Goal: Task Accomplishment & Management: Complete application form

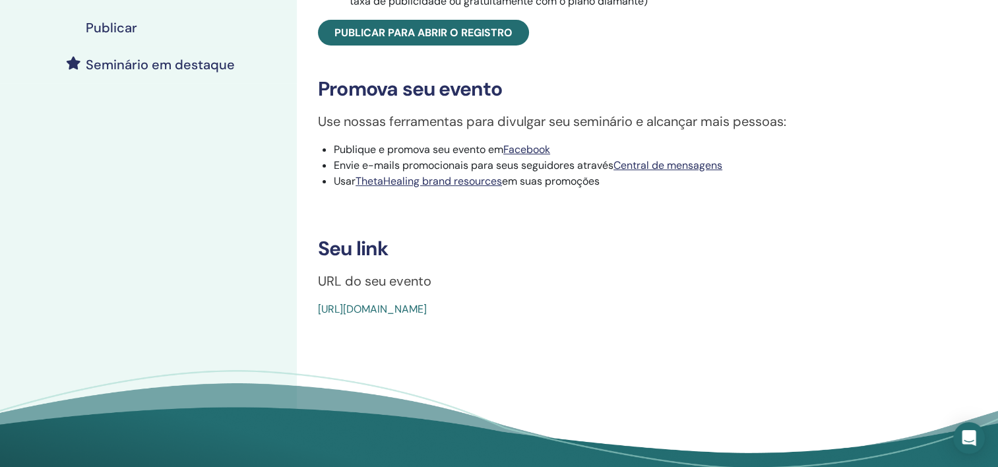
scroll to position [330, 0]
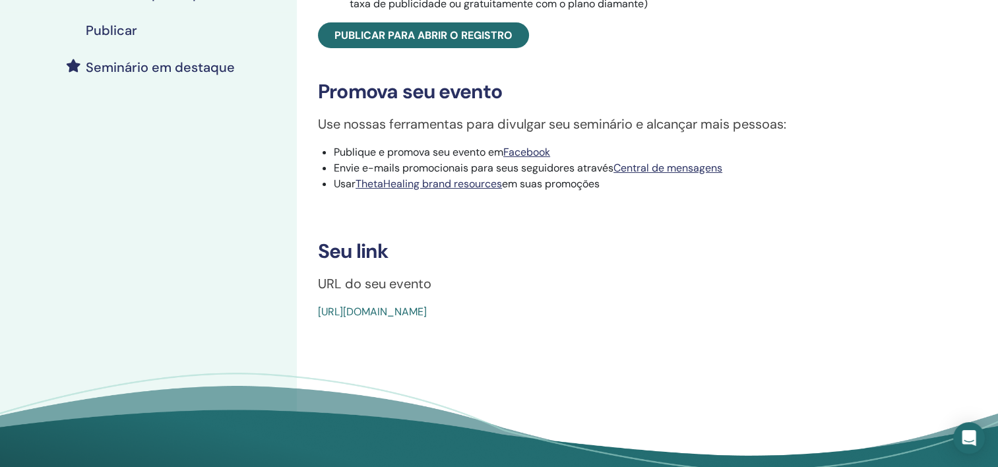
drag, startPoint x: 621, startPoint y: 325, endPoint x: 307, endPoint y: 322, distance: 314.0
click at [307, 320] on div "Aprofunde-se Tipo de evento Em pessoa Status do evento Ativo Publicado Registro…" at bounding box center [630, 32] width 650 height 576
copy link "https://www.thetahealing.com/seminar-377717-details.html"
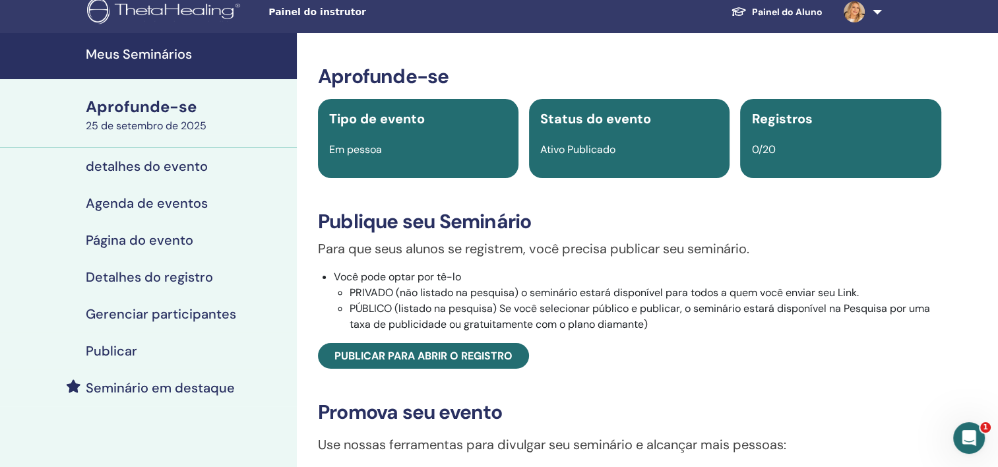
scroll to position [0, 0]
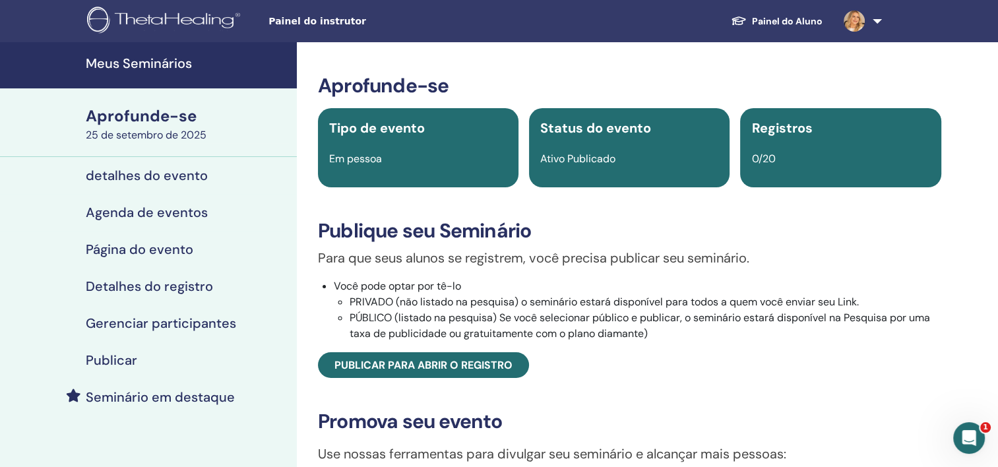
click at [179, 140] on div "25 de setembro de 2025" at bounding box center [187, 135] width 203 height 16
click at [186, 132] on div "25 de setembro de 2025" at bounding box center [187, 135] width 203 height 16
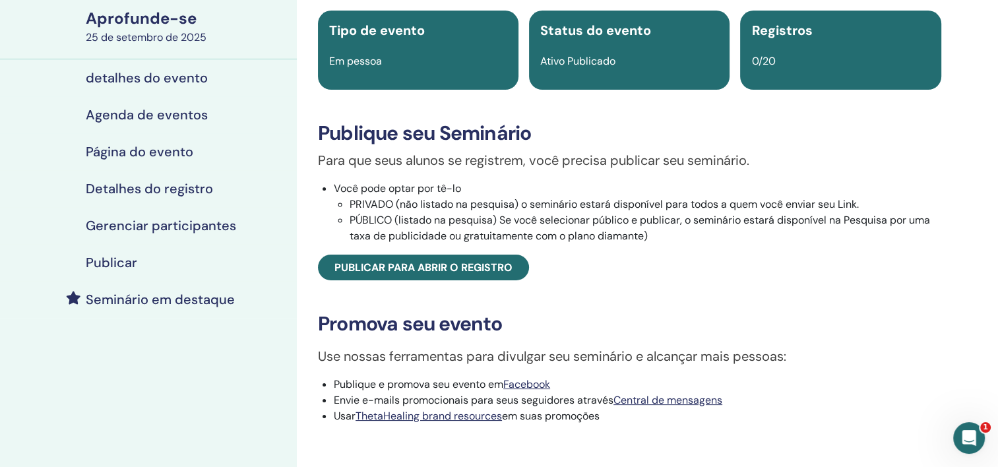
scroll to position [66, 0]
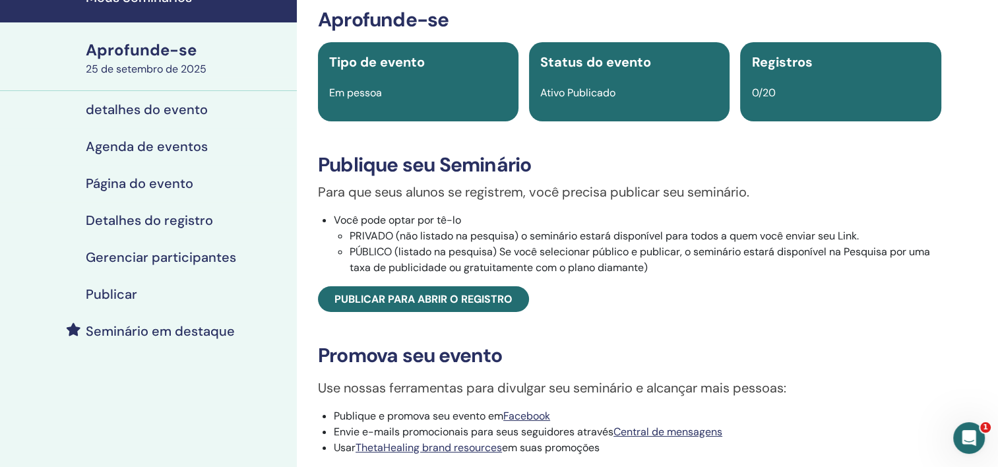
click at [171, 58] on div "Aprofunde-se" at bounding box center [187, 50] width 203 height 22
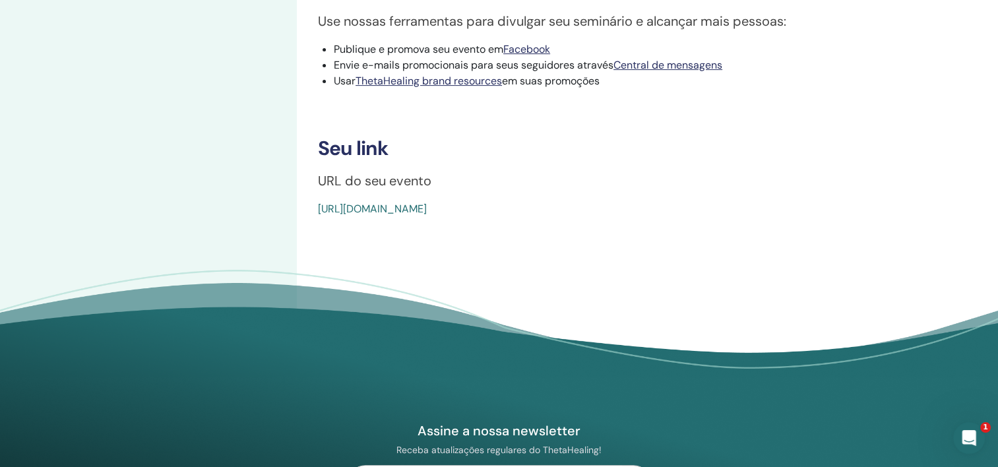
scroll to position [462, 0]
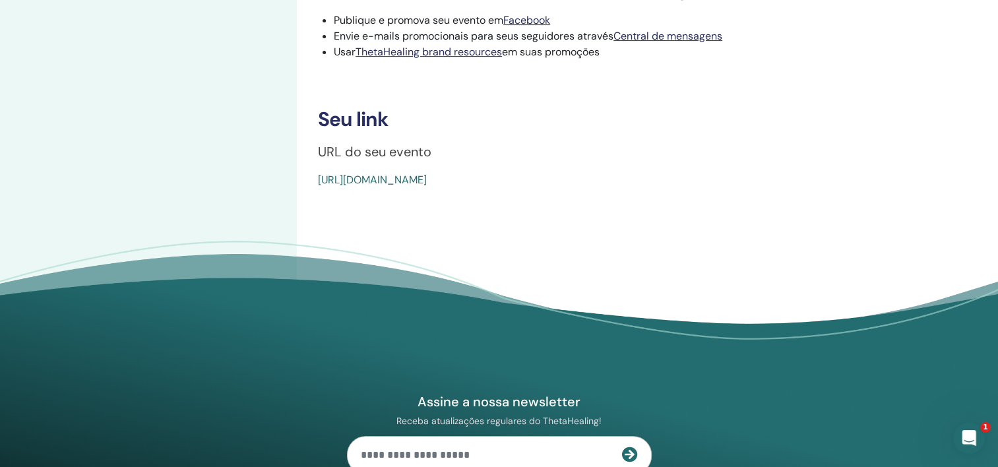
copy link "https://www.thetahealing.com/seminar-377717-details.html"
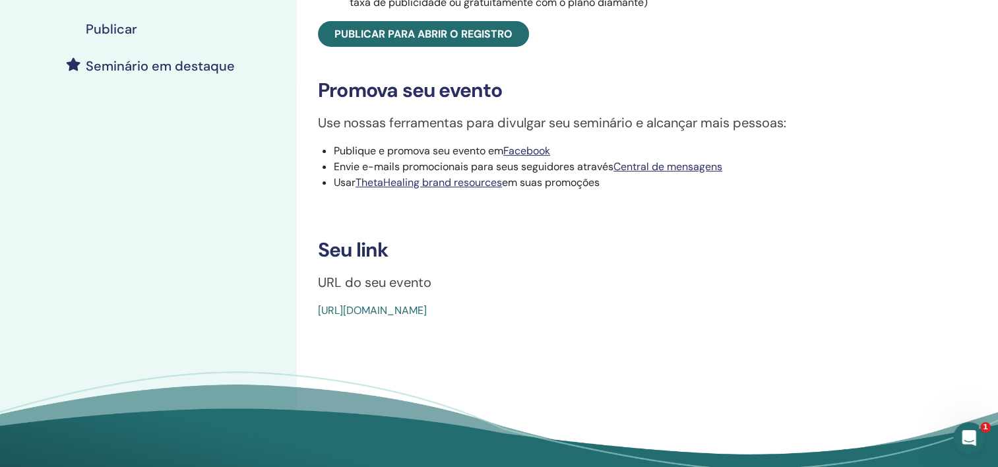
scroll to position [264, 0]
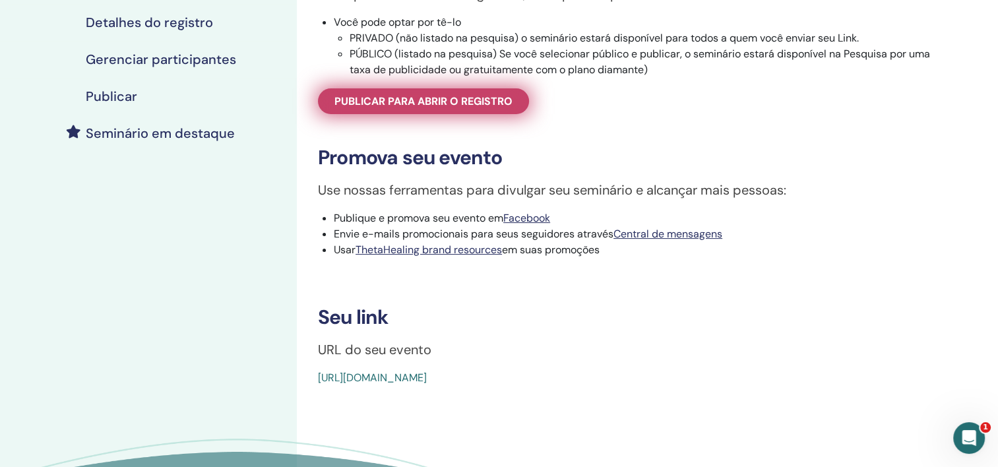
click at [393, 108] on span "Publicar para abrir o registro" at bounding box center [423, 101] width 178 height 14
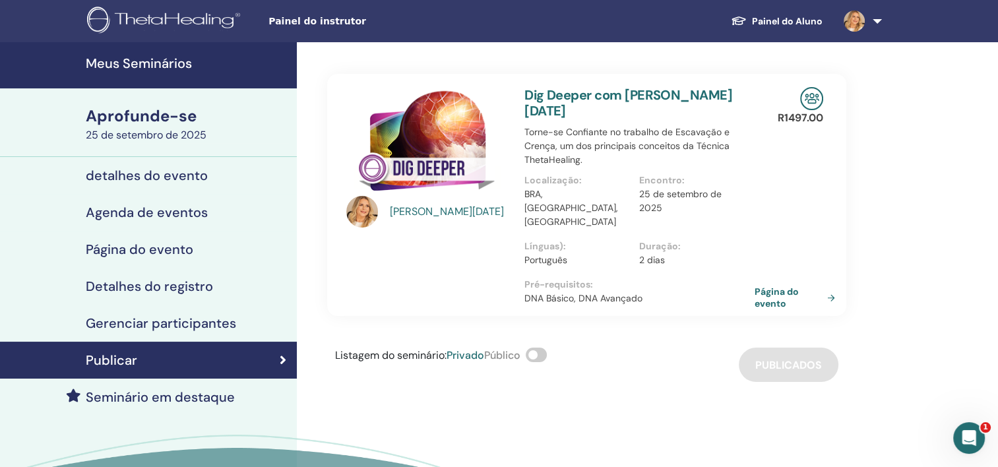
click at [141, 125] on div "Aprofunde-se" at bounding box center [187, 116] width 203 height 22
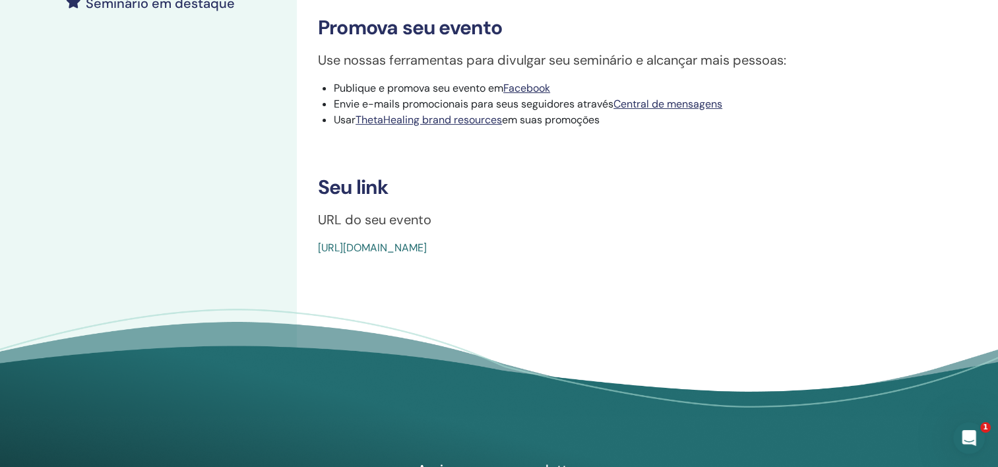
scroll to position [396, 0]
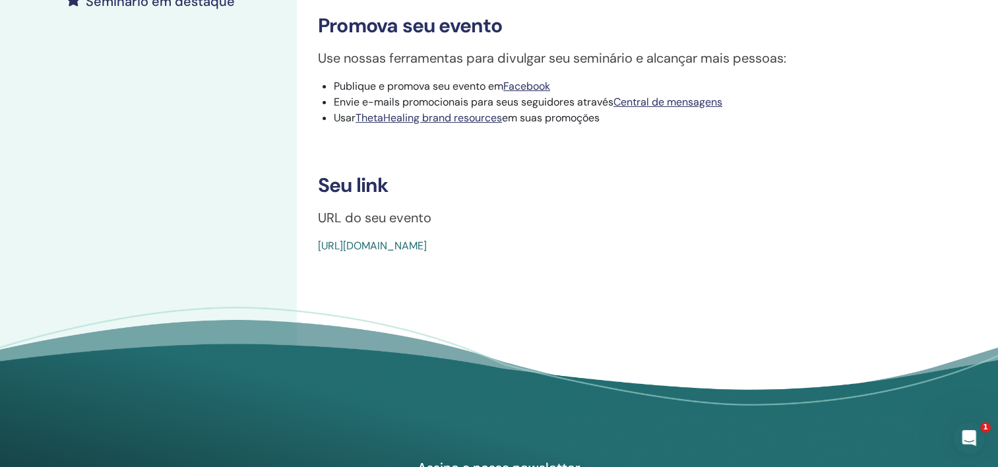
drag, startPoint x: 640, startPoint y: 277, endPoint x: 317, endPoint y: 266, distance: 323.4
click at [317, 266] on div "Aprofunde-se Tipo de evento Em pessoa Status do evento Ativo Publicado Registro…" at bounding box center [630, 42] width 666 height 792
copy link "https://www.thetahealing.com/seminar-377717-details.html"
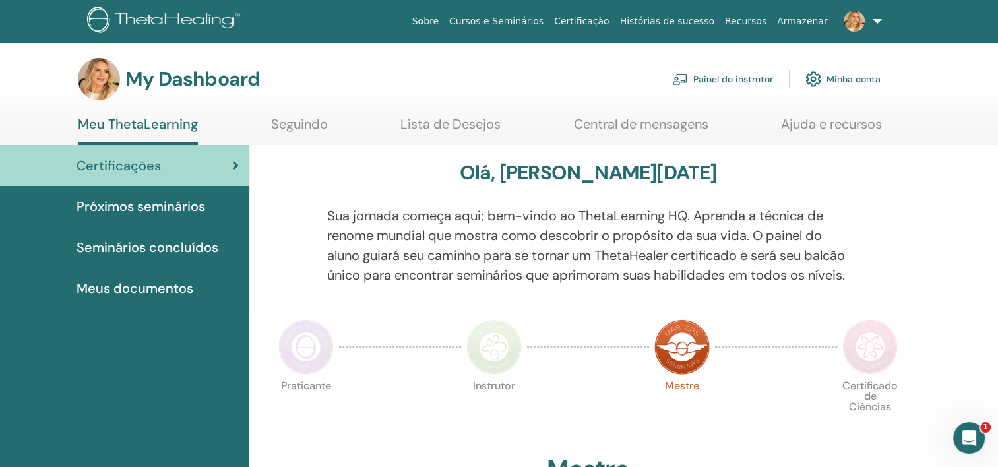
click at [746, 80] on link "Painel do instrutor" at bounding box center [722, 79] width 101 height 29
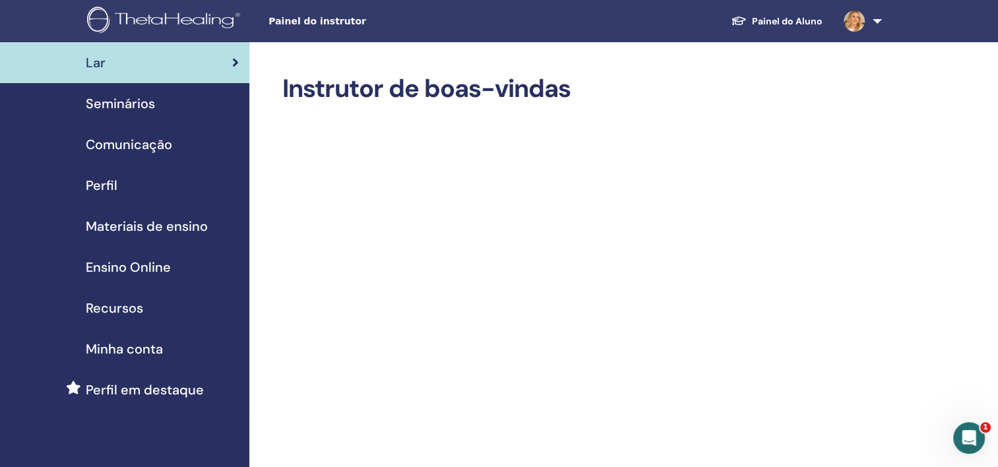
click at [133, 102] on span "Seminários" at bounding box center [120, 104] width 69 height 20
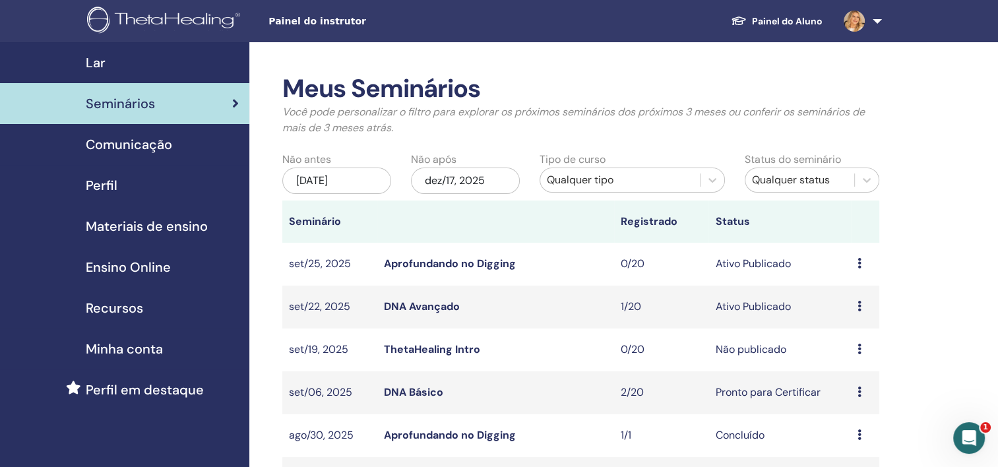
click at [855, 264] on td "Visualizar Editar Participantes Cancelar" at bounding box center [865, 264] width 28 height 43
click at [862, 261] on div "Visualizar Editar Participantes Cancelar" at bounding box center [864, 264] width 15 height 16
click at [858, 272] on link "Visualizar" at bounding box center [851, 271] width 47 height 14
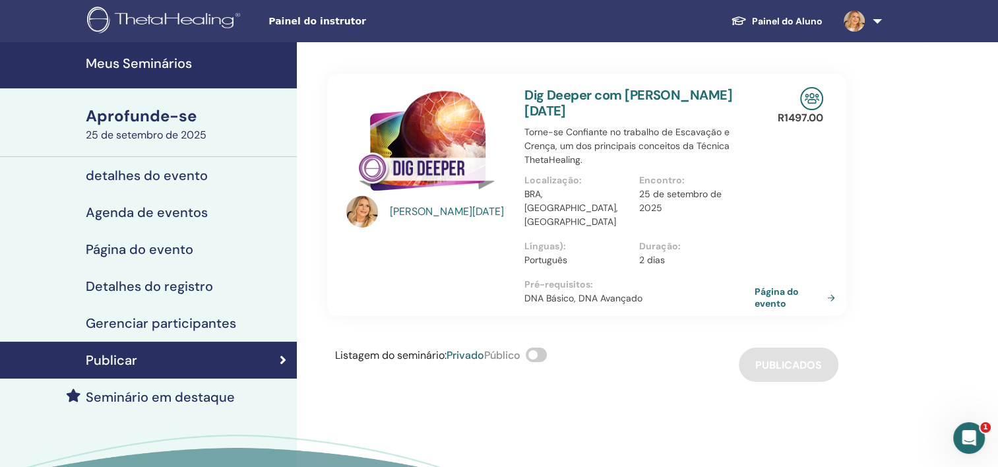
click at [168, 128] on div "25 de setembro de 2025" at bounding box center [187, 135] width 203 height 16
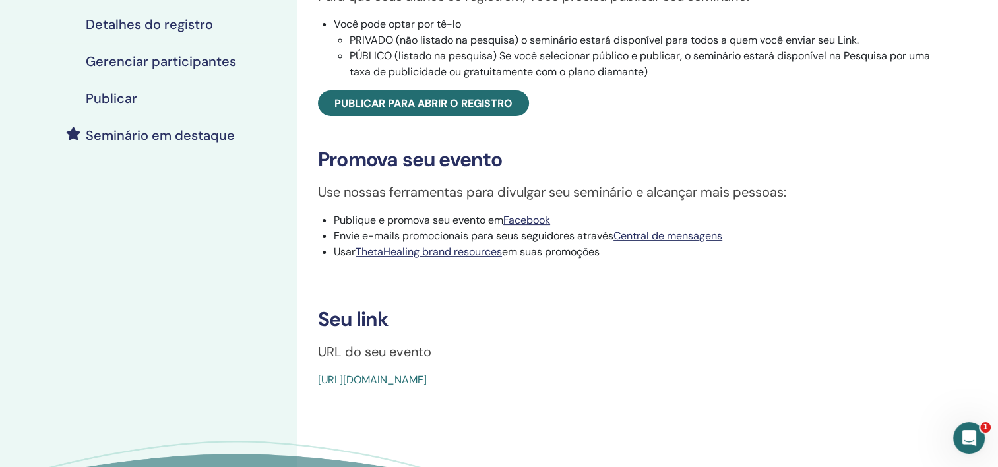
scroll to position [264, 0]
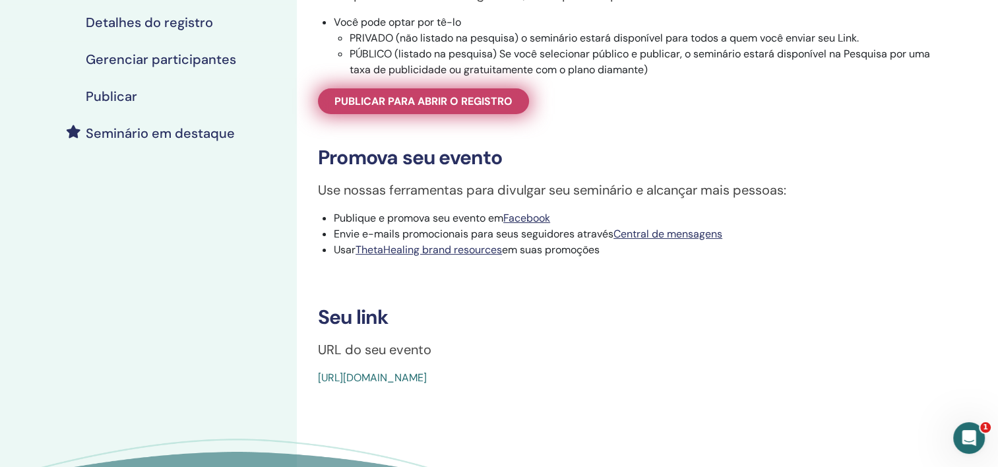
click at [454, 94] on span "Publicar para abrir o registro" at bounding box center [423, 101] width 178 height 14
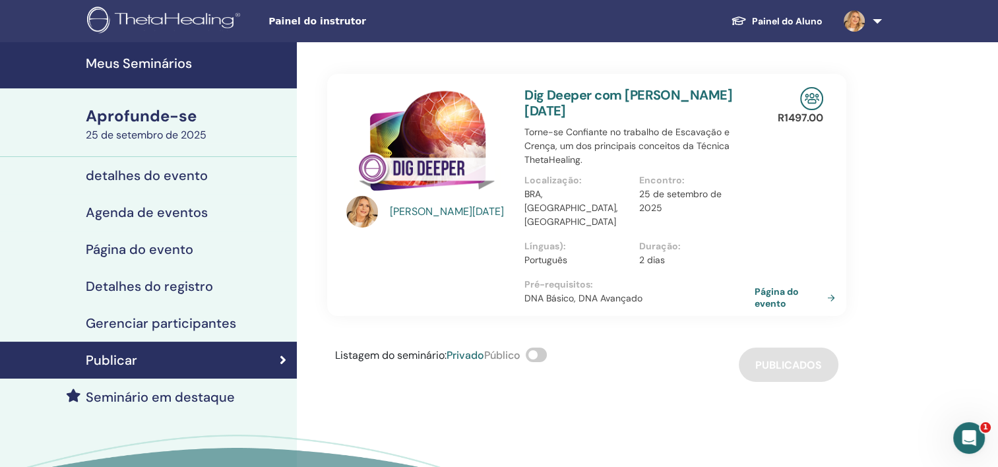
click at [159, 129] on div "25 de setembro de 2025" at bounding box center [187, 135] width 203 height 16
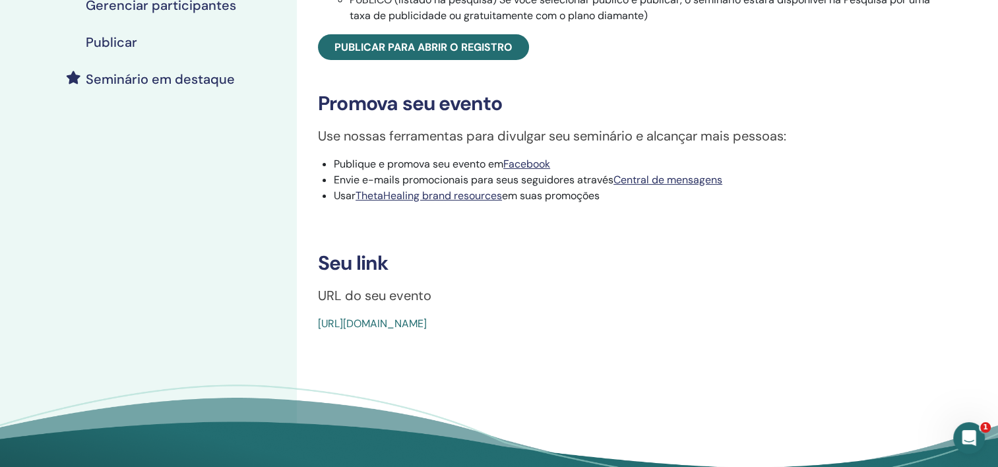
scroll to position [330, 0]
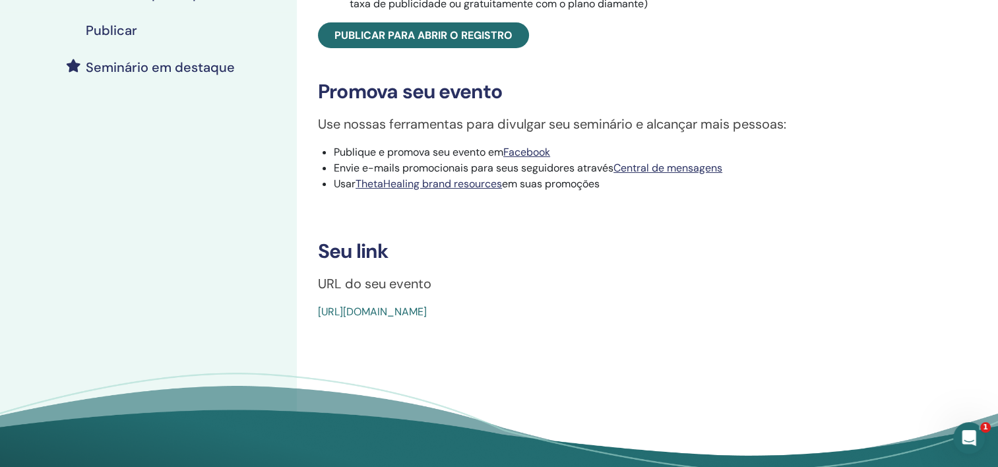
drag, startPoint x: 623, startPoint y: 323, endPoint x: 311, endPoint y: 326, distance: 312.0
click at [311, 320] on div "Aprofunde-se Tipo de evento Em pessoa Status do evento Ativo Publicado Registro…" at bounding box center [630, 32] width 650 height 576
copy link "https://www.thetahealing.com/seminar-377717-details.html"
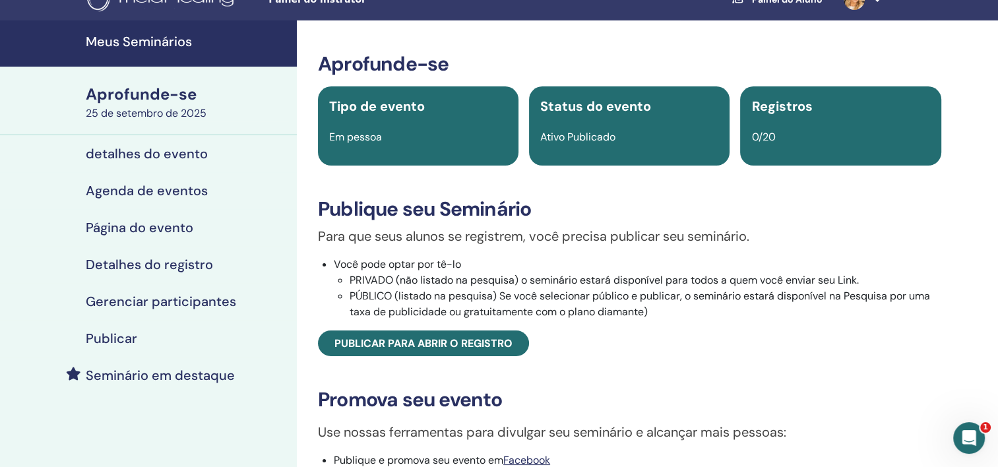
scroll to position [0, 0]
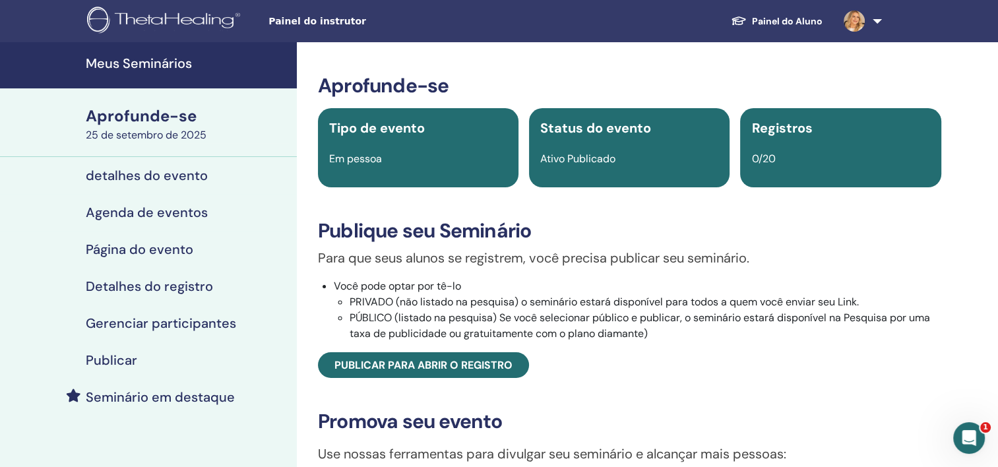
click at [170, 136] on div "25 de setembro de 2025" at bounding box center [187, 135] width 203 height 16
click at [171, 132] on div "25 de setembro de 2025" at bounding box center [187, 135] width 203 height 16
click at [181, 130] on div "25 de setembro de 2025" at bounding box center [187, 135] width 203 height 16
click at [158, 243] on h4 "Página do evento" at bounding box center [140, 249] width 108 height 16
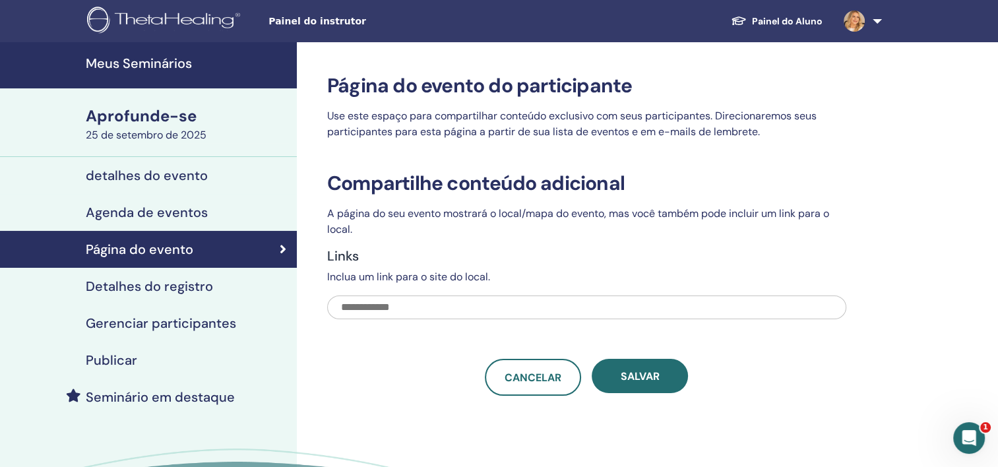
click at [144, 171] on h4 "detalhes do evento" at bounding box center [147, 176] width 122 height 16
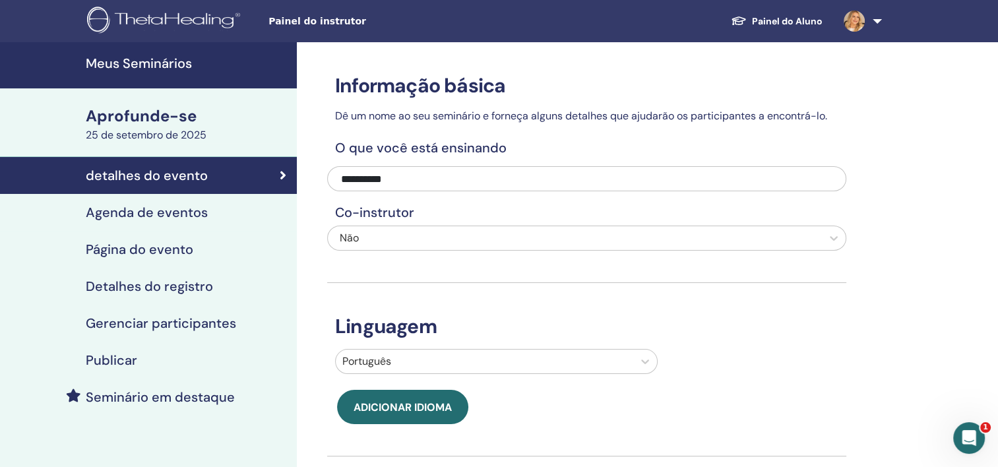
click at [185, 123] on div "Aprofunde-se" at bounding box center [187, 116] width 203 height 22
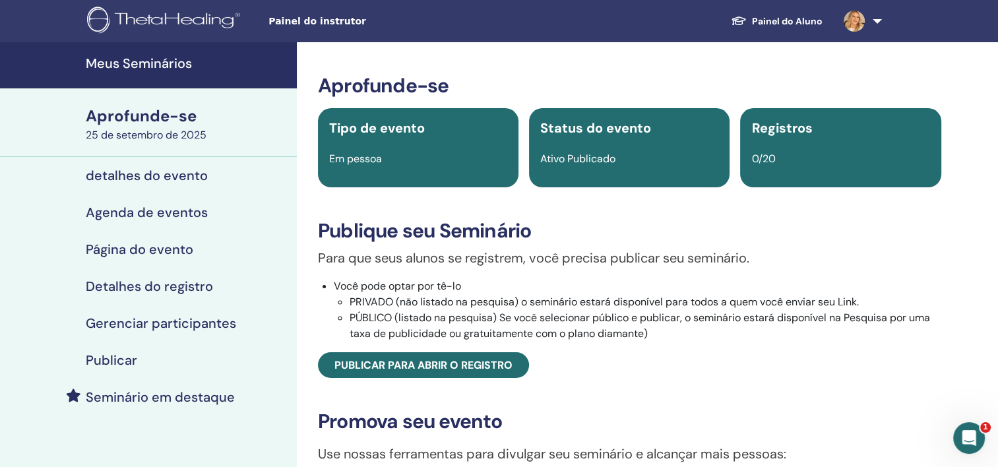
click at [156, 61] on h4 "Meus Seminários" at bounding box center [187, 63] width 203 height 16
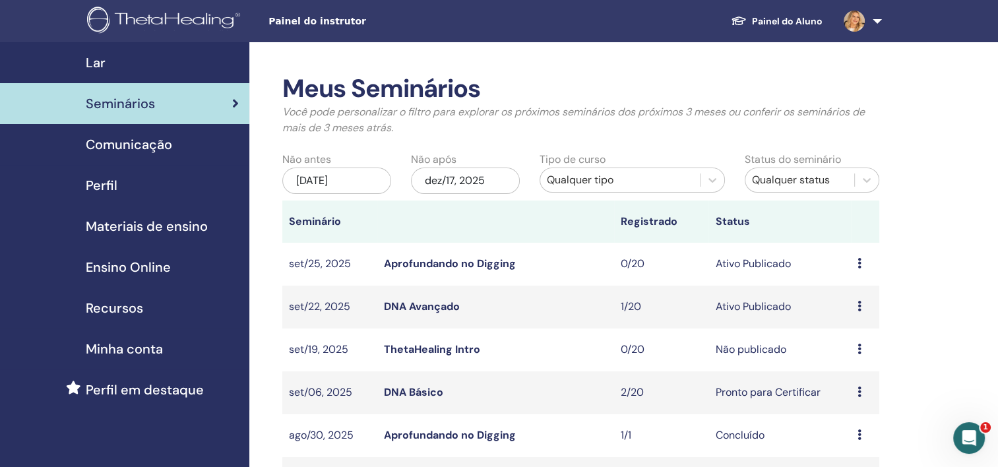
click at [860, 264] on icon at bounding box center [859, 263] width 4 height 11
click at [875, 332] on p "Cancelar" at bounding box center [858, 334] width 65 height 16
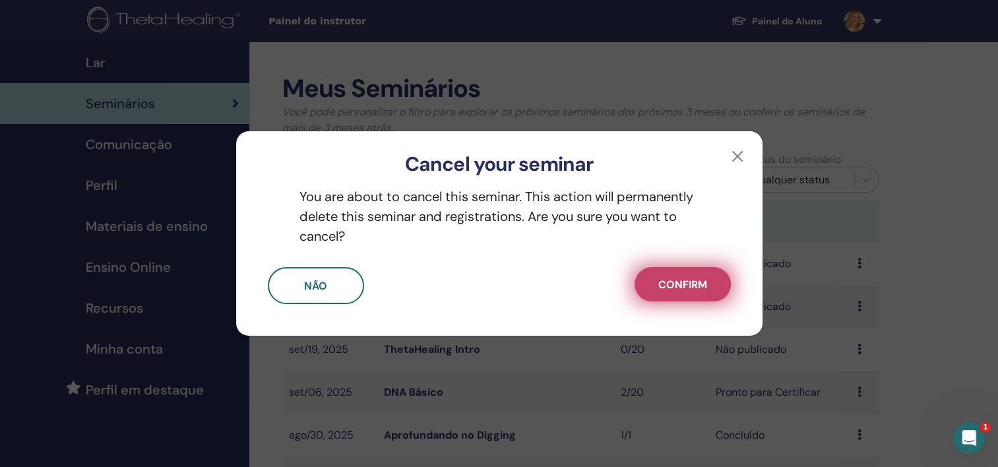
click at [702, 278] on span "Confirm" at bounding box center [682, 285] width 49 height 14
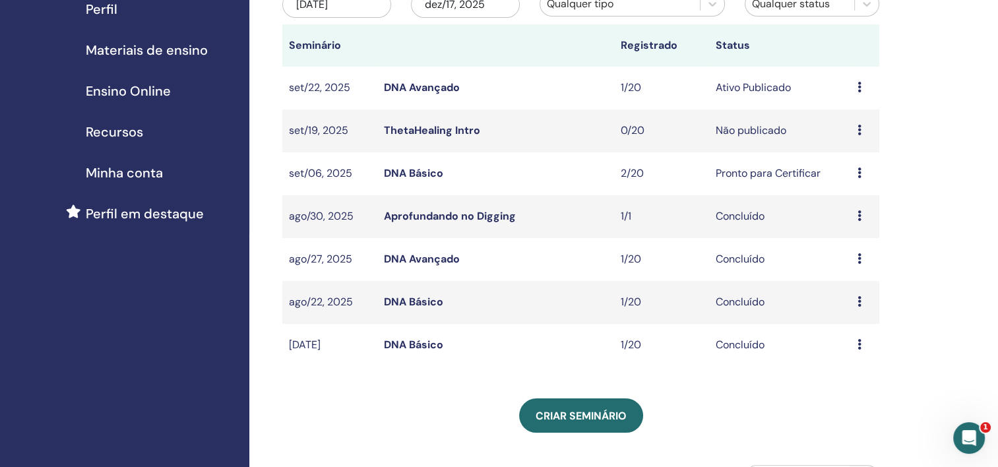
scroll to position [198, 0]
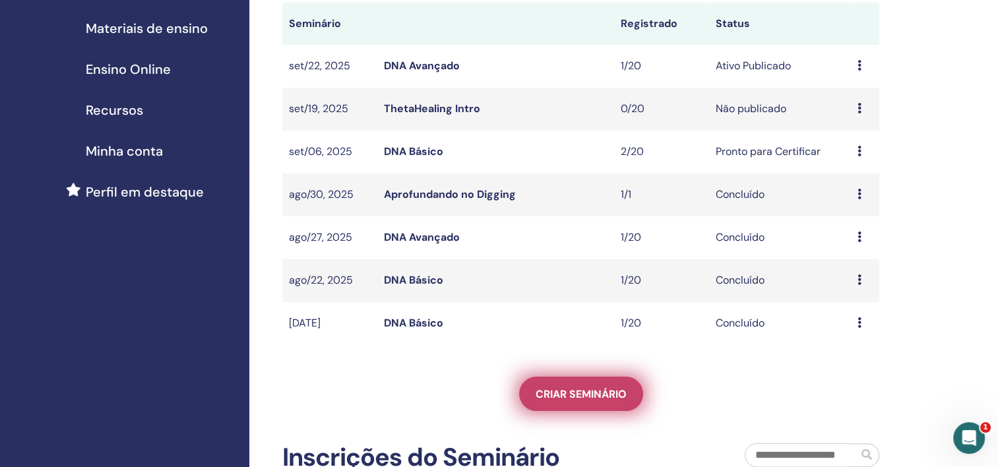
click at [610, 394] on span "Criar seminário" at bounding box center [581, 394] width 91 height 14
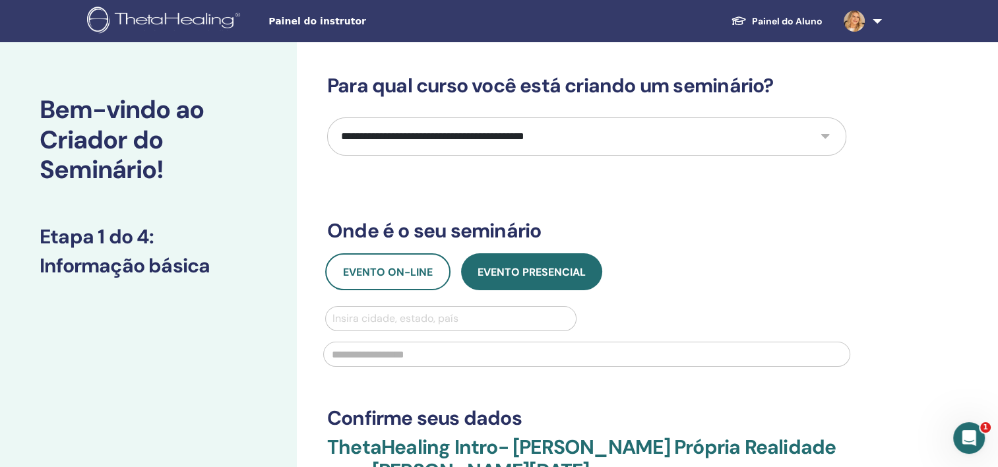
click at [826, 137] on select "**********" at bounding box center [586, 136] width 519 height 38
select select "**"
click at [327, 117] on select "**********" at bounding box center [586, 136] width 519 height 38
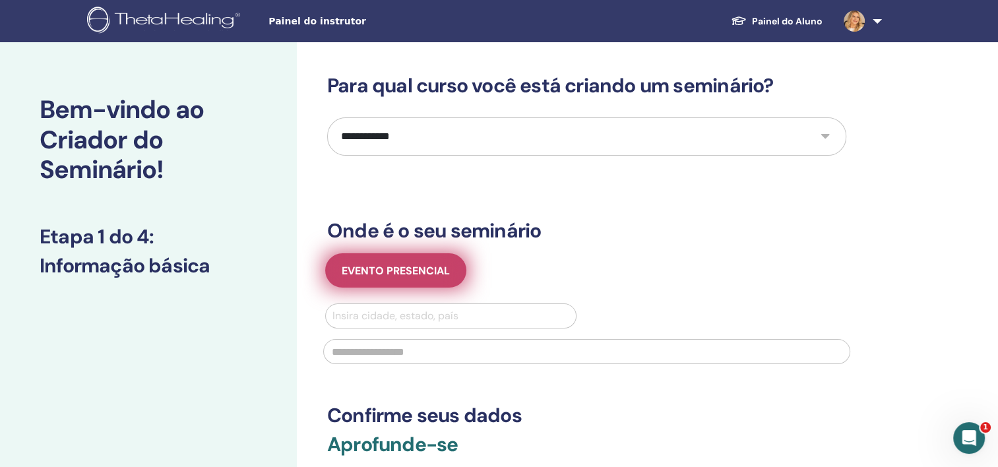
click at [432, 272] on span "Evento presencial" at bounding box center [396, 271] width 108 height 14
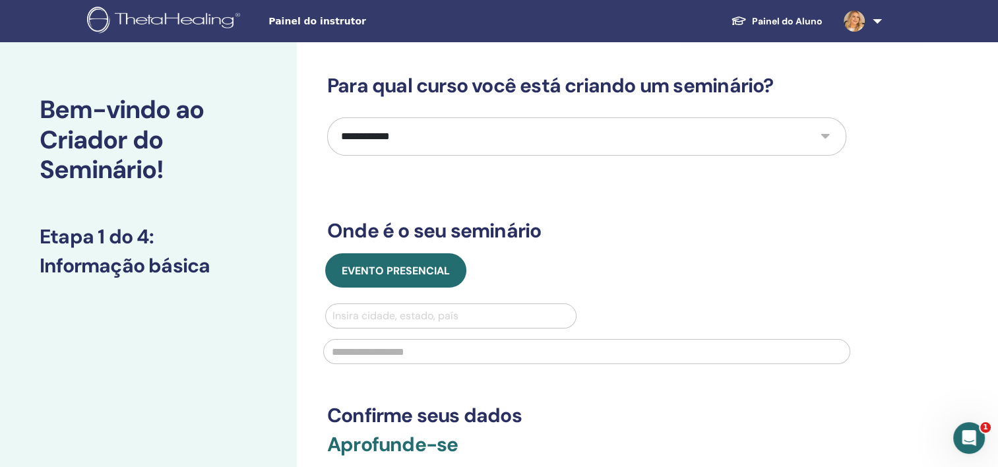
click at [396, 313] on div at bounding box center [450, 316] width 237 height 18
type input "*********"
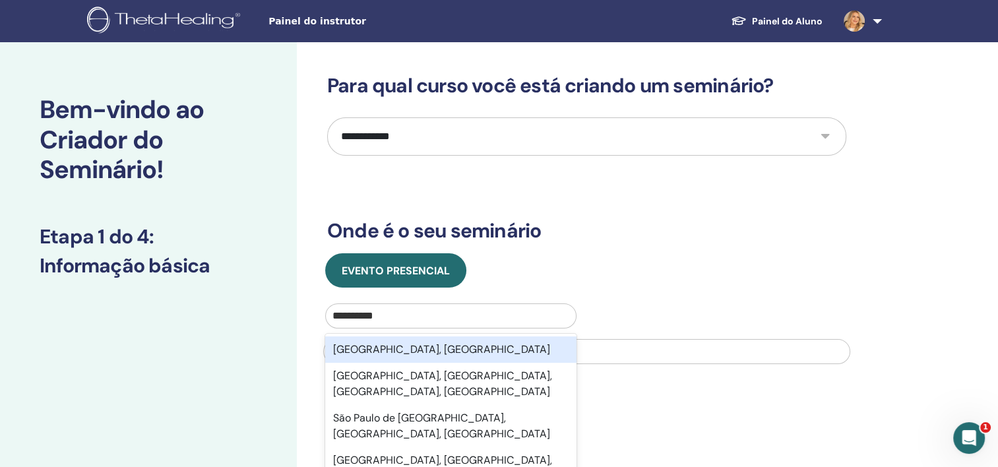
click at [396, 351] on div "São Paulo, BRA" at bounding box center [450, 349] width 251 height 26
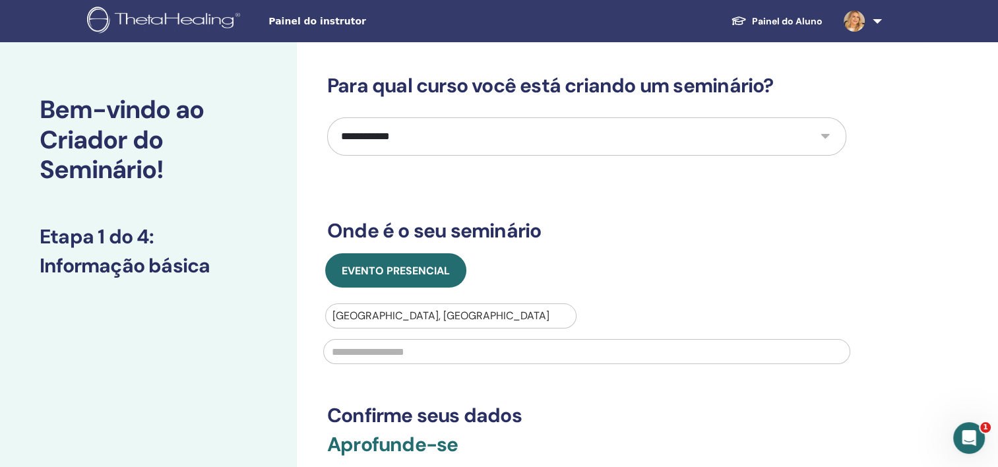
click at [396, 351] on input "text" at bounding box center [586, 351] width 527 height 25
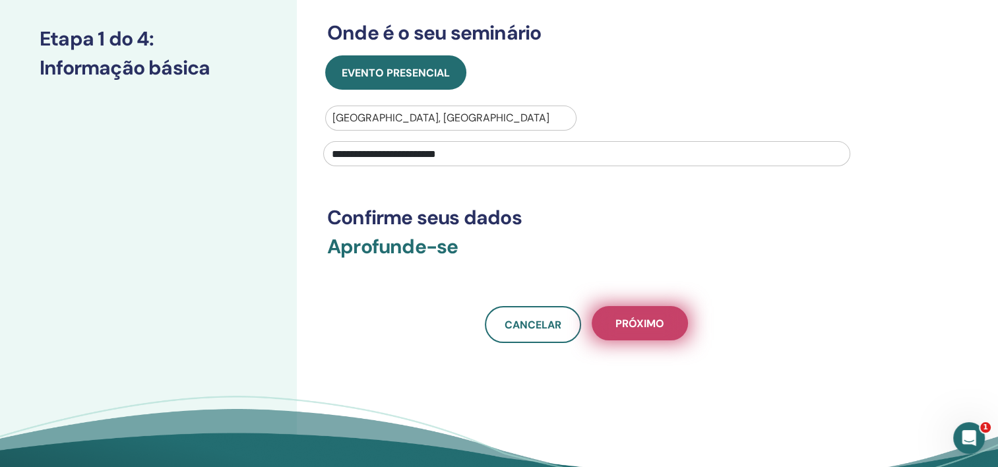
type input "**********"
click at [644, 330] on button "Próximo" at bounding box center [640, 323] width 96 height 34
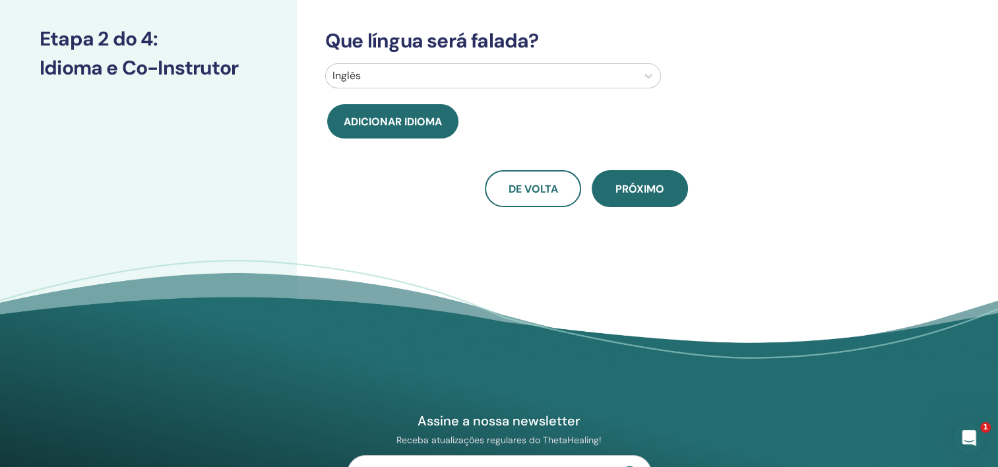
scroll to position [0, 0]
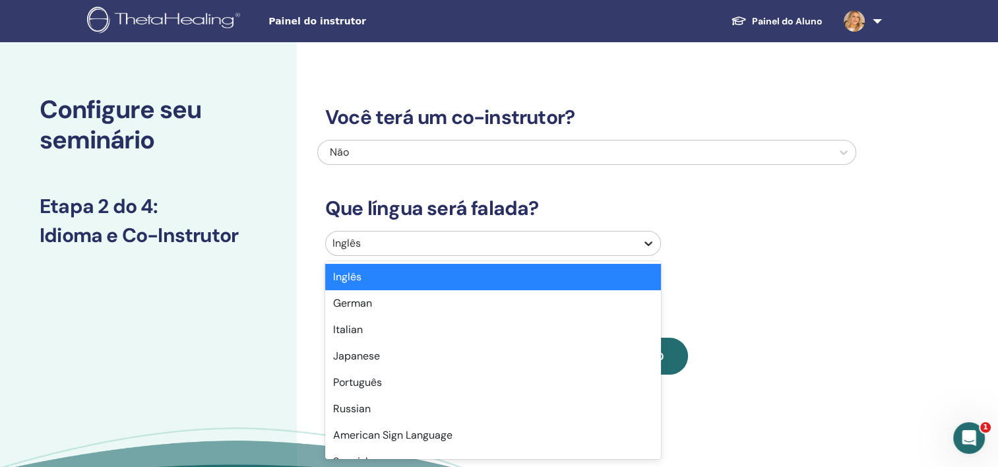
click at [642, 242] on icon at bounding box center [648, 243] width 13 height 13
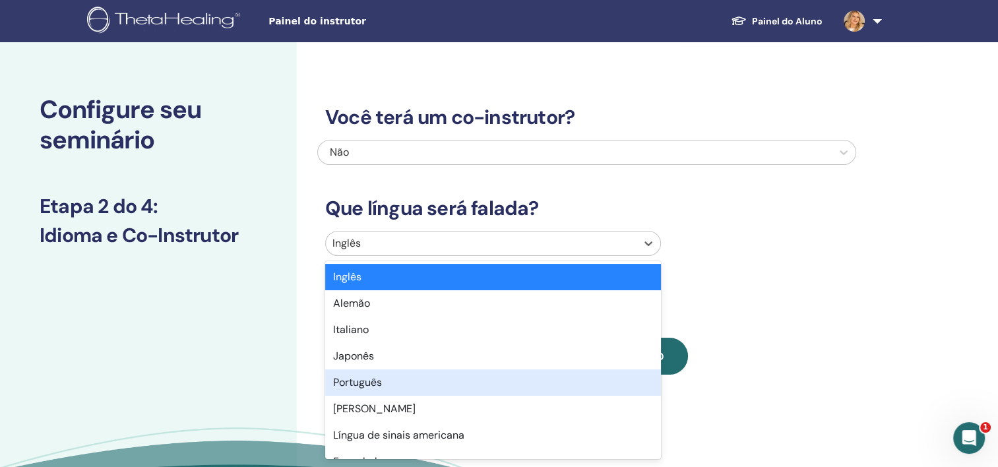
click at [352, 383] on div "Português" at bounding box center [493, 382] width 336 height 26
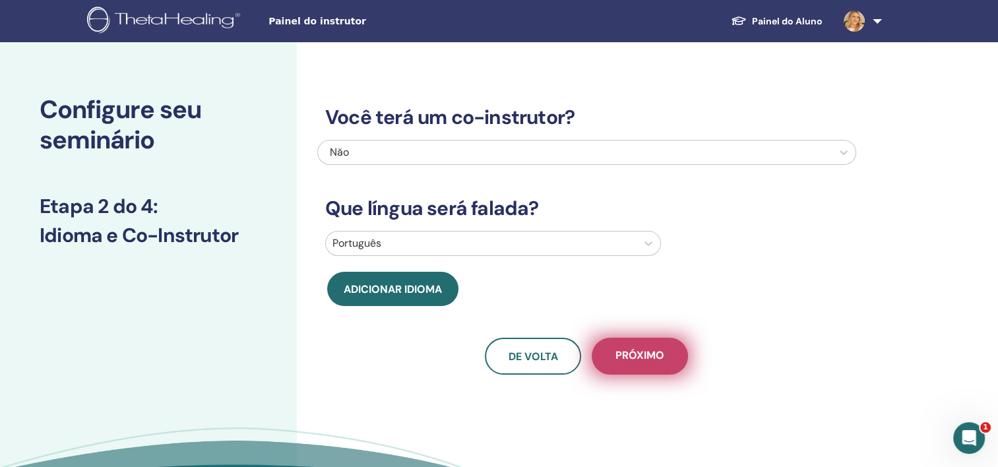
click at [642, 356] on span "Próximo" at bounding box center [639, 356] width 49 height 16
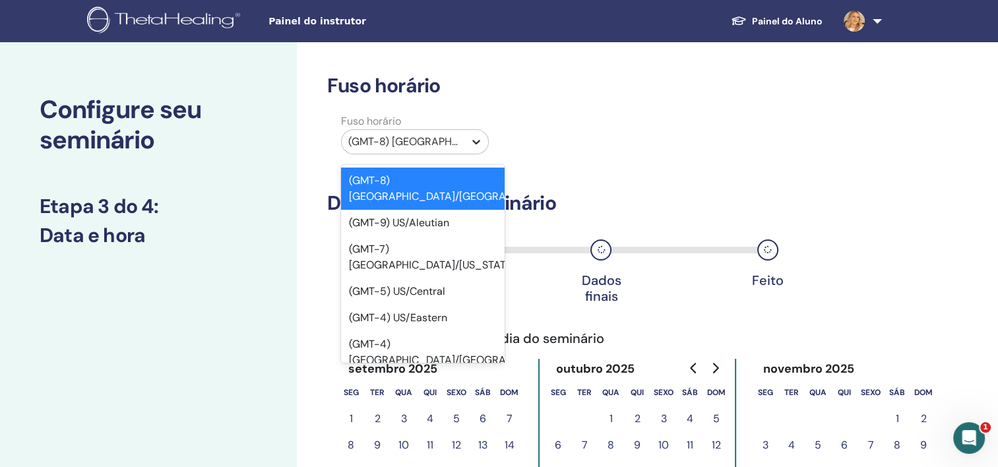
click at [476, 139] on icon at bounding box center [476, 141] width 13 height 13
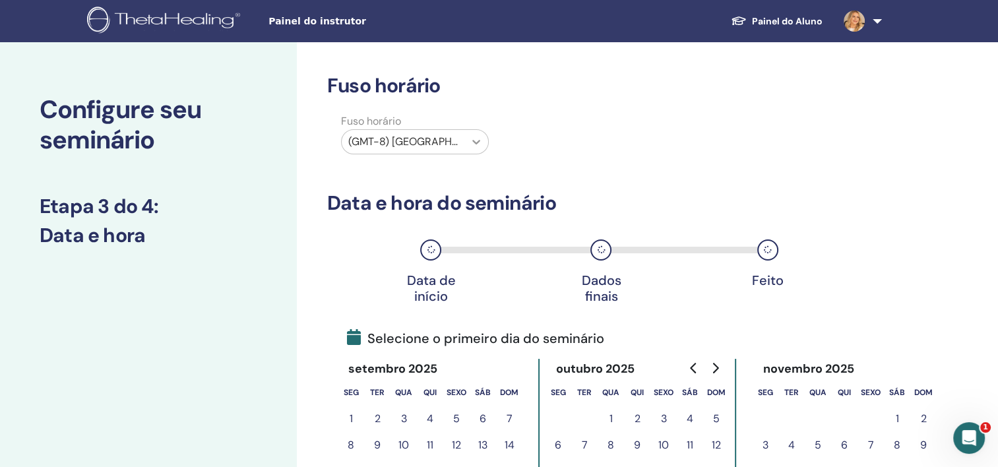
click at [480, 138] on icon at bounding box center [476, 141] width 13 height 13
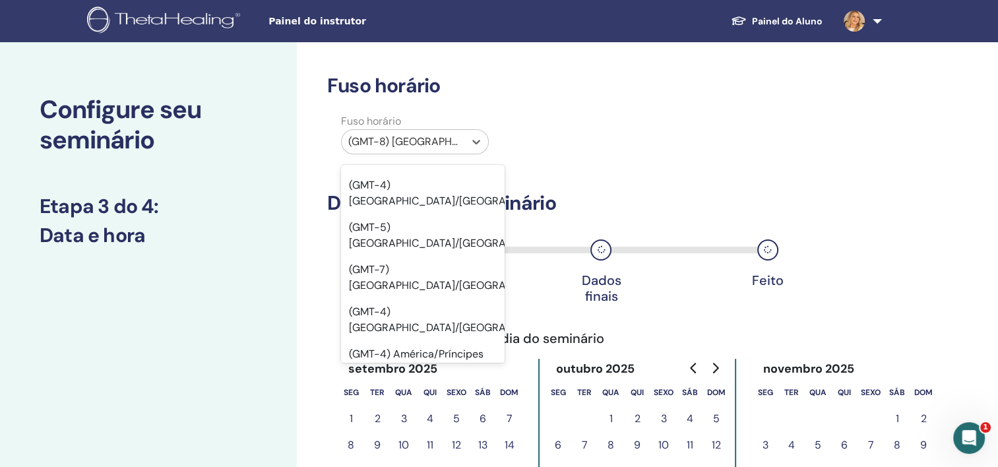
scroll to position [7651, 0]
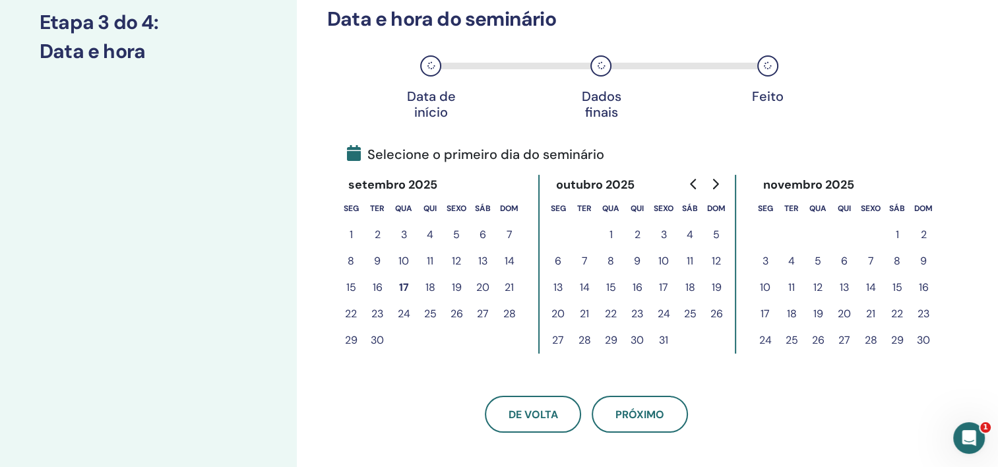
scroll to position [264, 0]
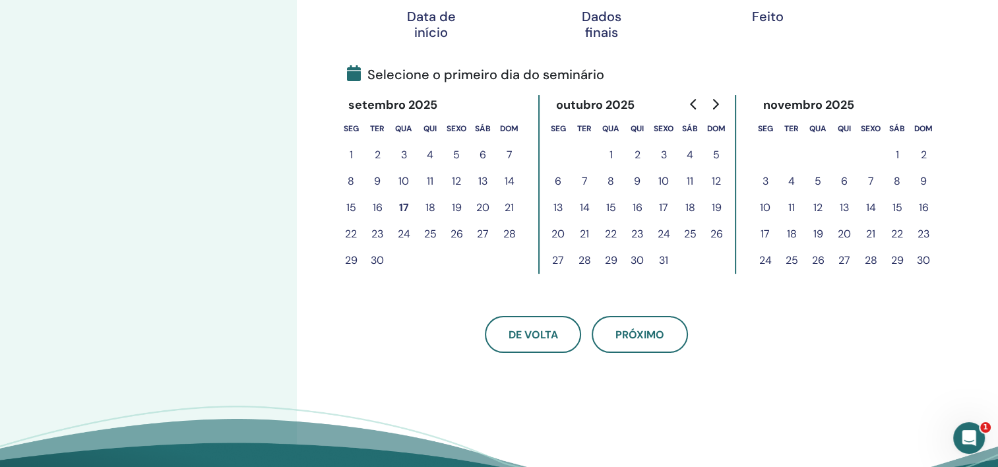
click at [430, 235] on button "25" at bounding box center [430, 234] width 26 height 26
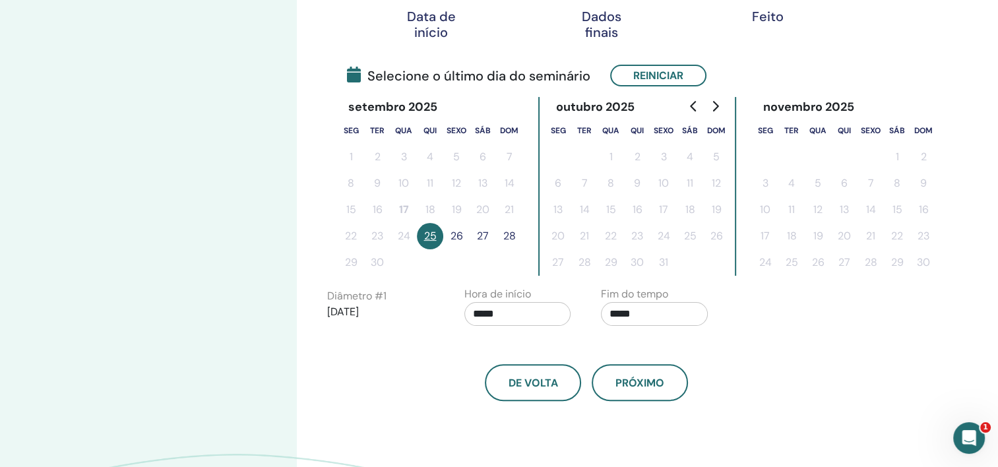
click at [459, 233] on button "26" at bounding box center [456, 236] width 26 height 26
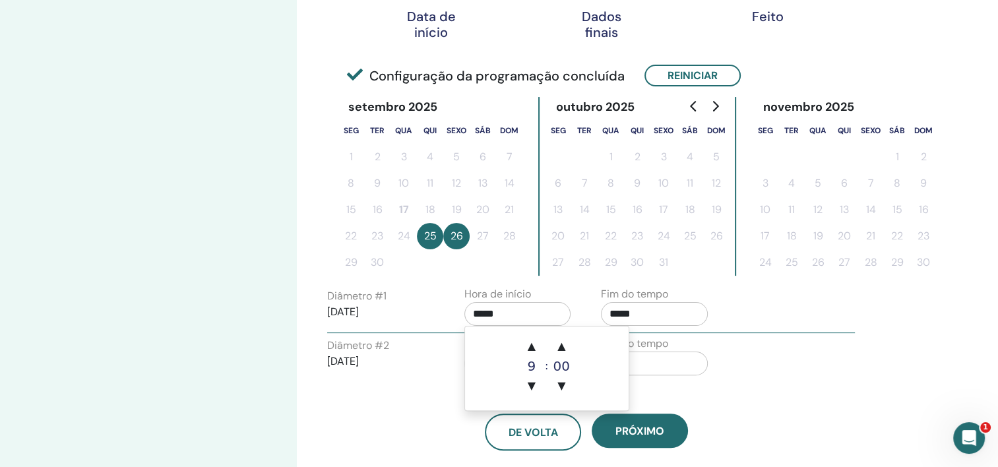
click at [528, 308] on input "*****" at bounding box center [517, 314] width 107 height 24
click at [543, 344] on span "▲" at bounding box center [531, 346] width 26 height 26
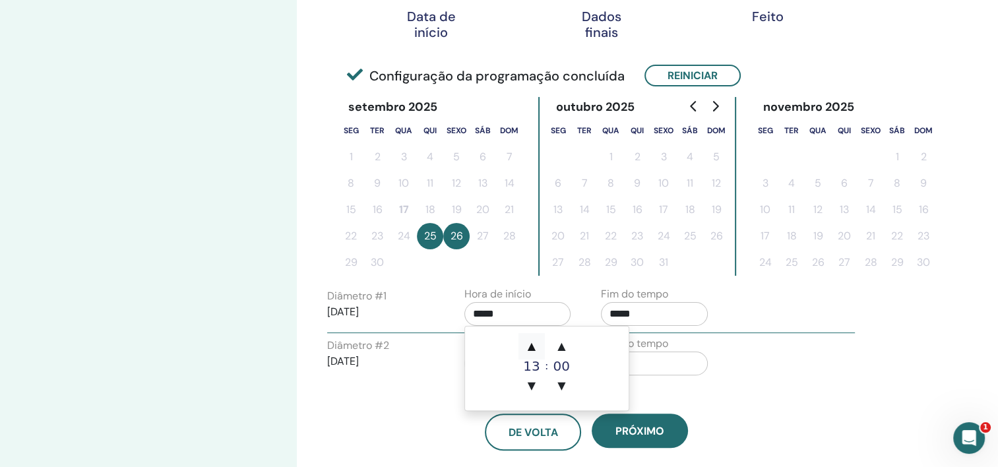
click at [543, 344] on span "▲" at bounding box center [531, 346] width 26 height 26
type input "*****"
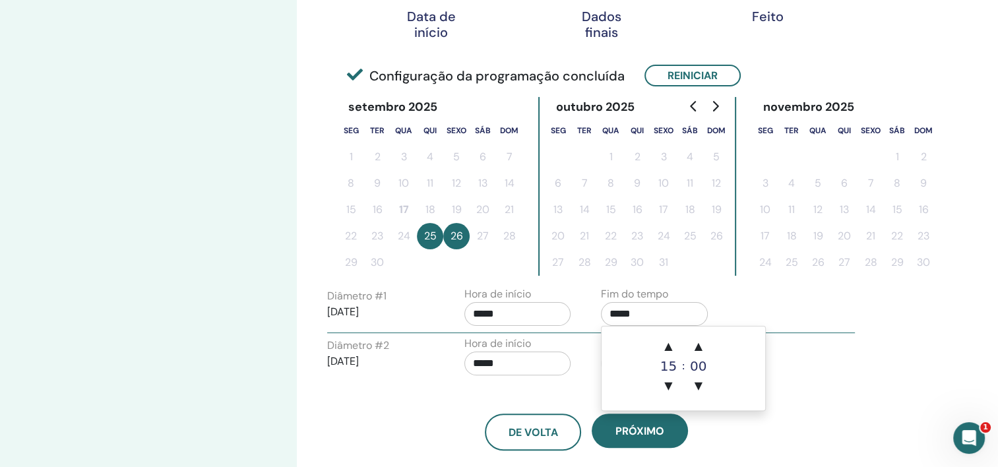
click at [679, 313] on input "*****" at bounding box center [654, 314] width 107 height 24
click at [666, 390] on span "▼" at bounding box center [668, 386] width 26 height 26
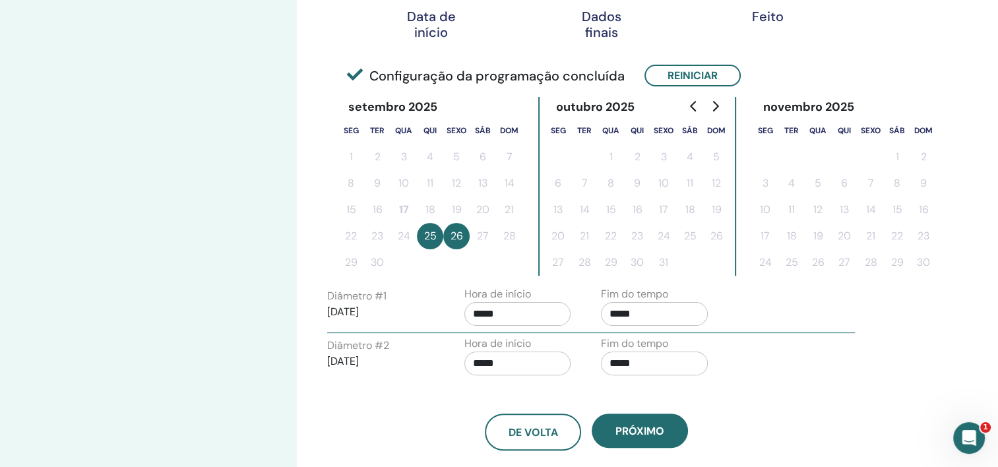
click at [807, 354] on div "Diâmetro #2 2025/09/26 Hora de início ***** Fim do tempo *****" at bounding box center [590, 359] width 547 height 46
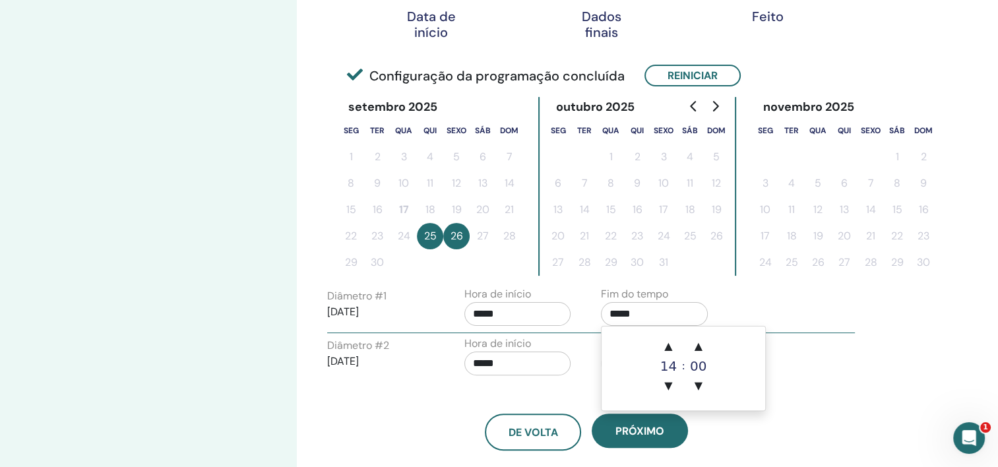
click at [614, 311] on input "*****" at bounding box center [654, 314] width 107 height 24
click at [669, 342] on span "▲" at bounding box center [668, 346] width 26 height 26
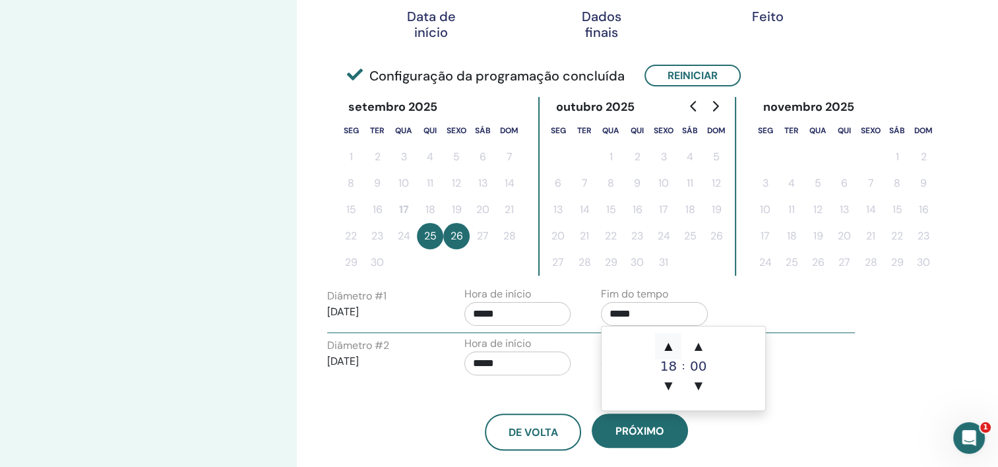
click at [669, 342] on span "▲" at bounding box center [668, 346] width 26 height 26
click at [670, 383] on span "▼" at bounding box center [668, 386] width 26 height 26
type input "*****"
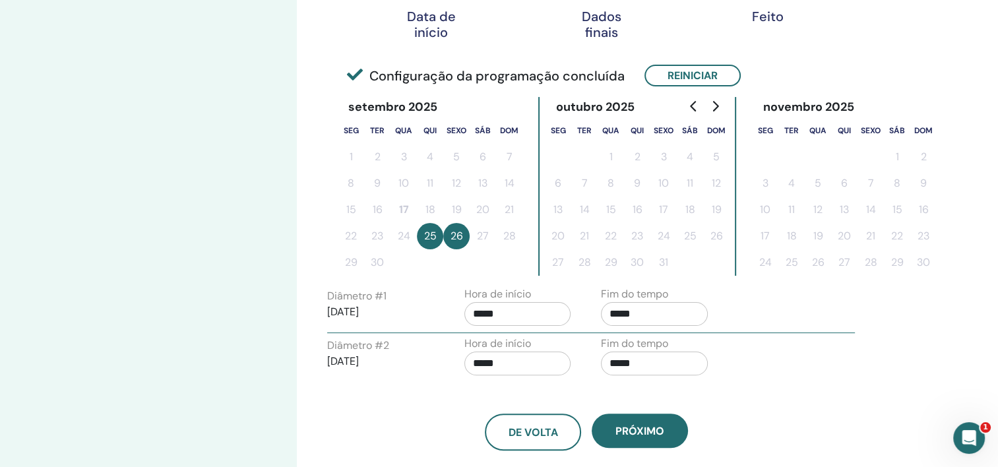
click at [798, 354] on div "Diâmetro #2 2025/09/26 Hora de início ***** Fim do tempo *****" at bounding box center [590, 359] width 547 height 46
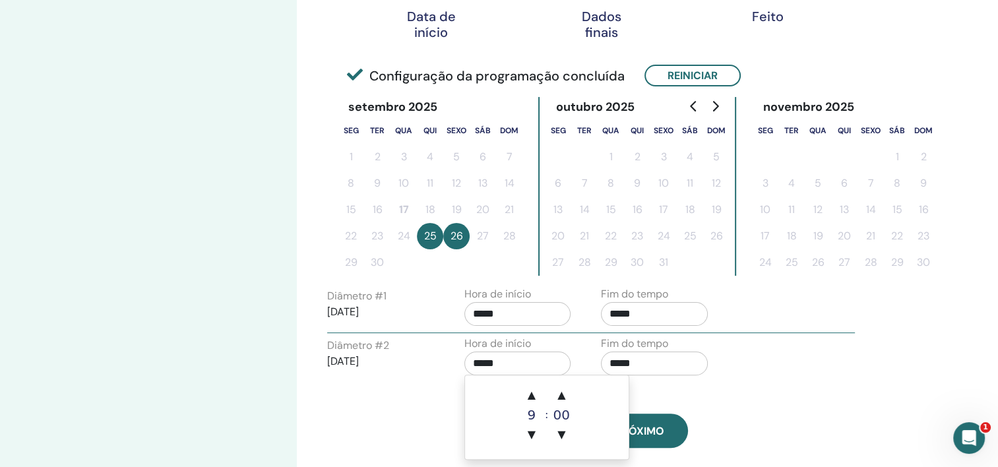
click at [514, 357] on input "*****" at bounding box center [517, 364] width 107 height 24
click at [530, 438] on span "▼" at bounding box center [531, 434] width 26 height 26
click at [538, 390] on span "▲" at bounding box center [531, 395] width 26 height 26
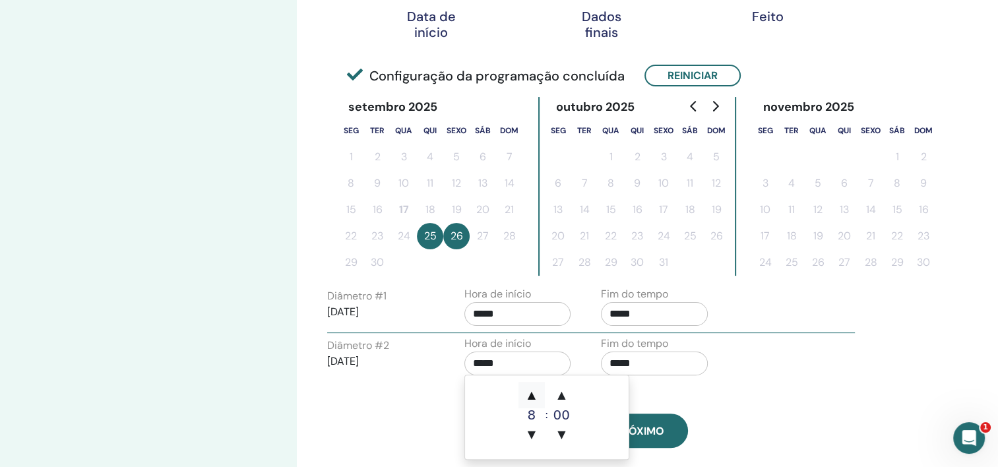
click at [536, 390] on span "▲" at bounding box center [531, 395] width 26 height 26
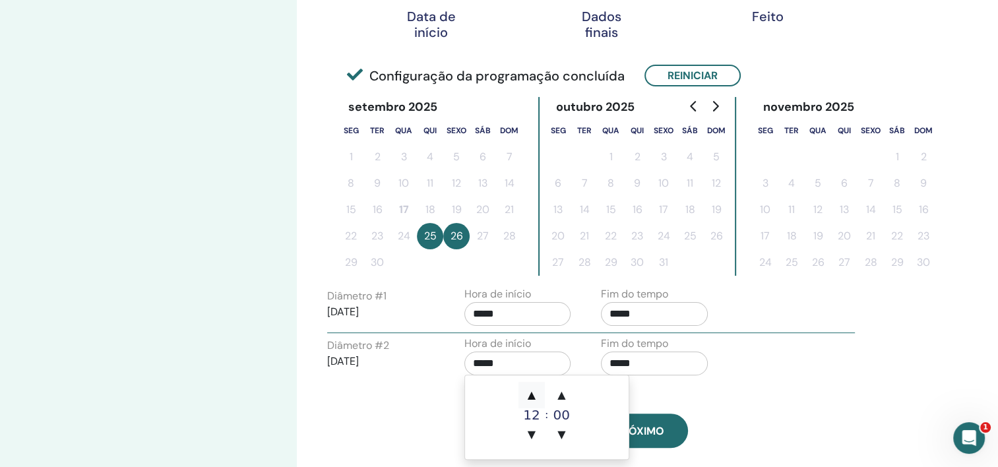
click at [536, 390] on span "▲" at bounding box center [531, 395] width 26 height 26
type input "*****"
click at [799, 385] on div "De volta Próximo" at bounding box center [586, 416] width 539 height 69
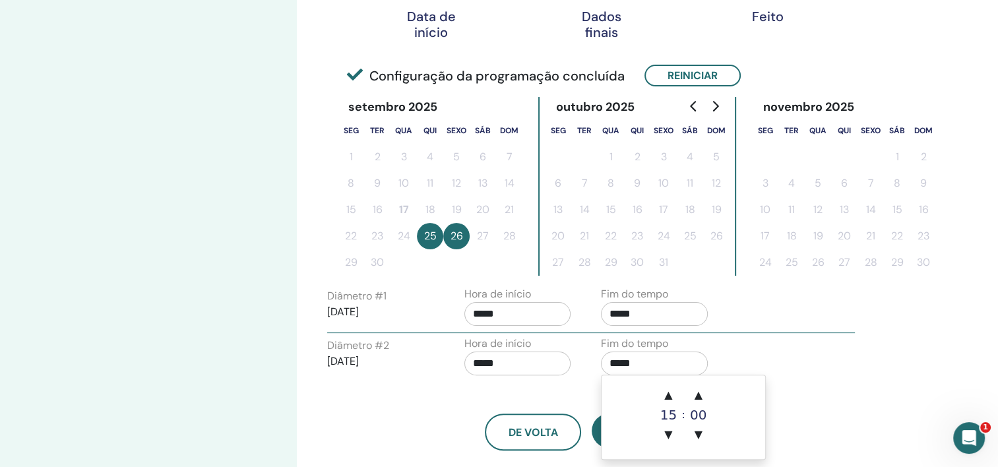
click at [651, 357] on input "*****" at bounding box center [654, 364] width 107 height 24
click at [662, 390] on span "▲" at bounding box center [668, 395] width 26 height 26
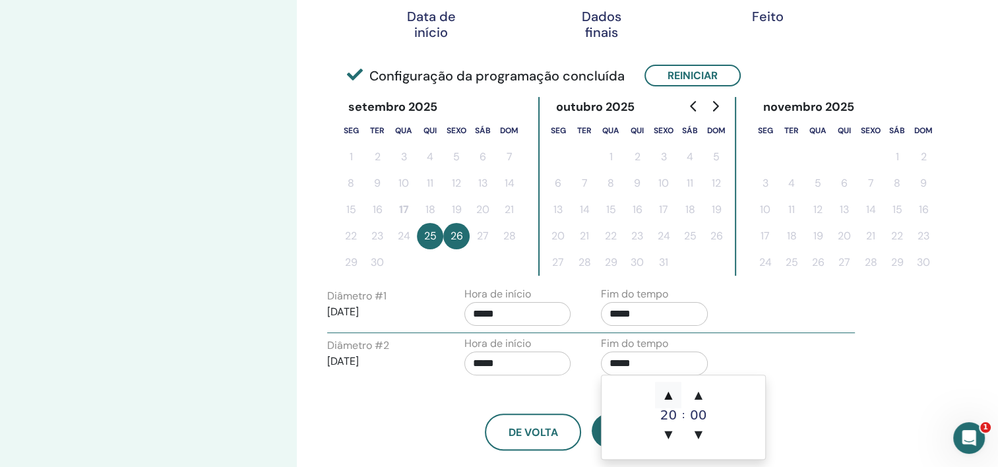
click at [662, 390] on span "▲" at bounding box center [668, 395] width 26 height 26
type input "*****"
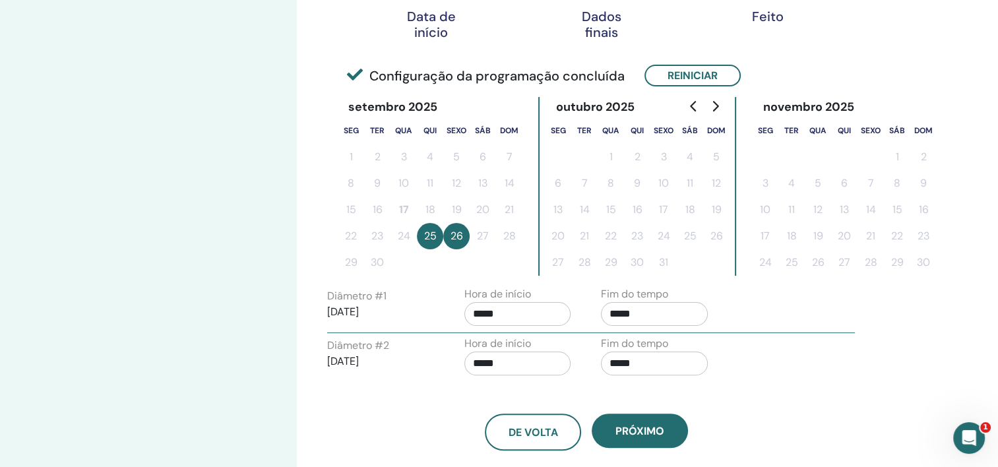
click at [831, 414] on div "De volta Próximo" at bounding box center [586, 432] width 539 height 37
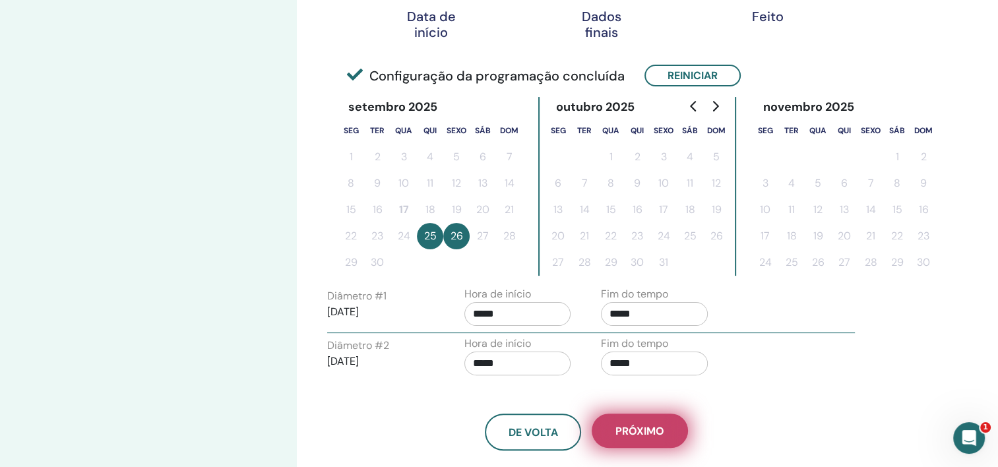
click at [651, 429] on span "Próximo" at bounding box center [639, 431] width 49 height 14
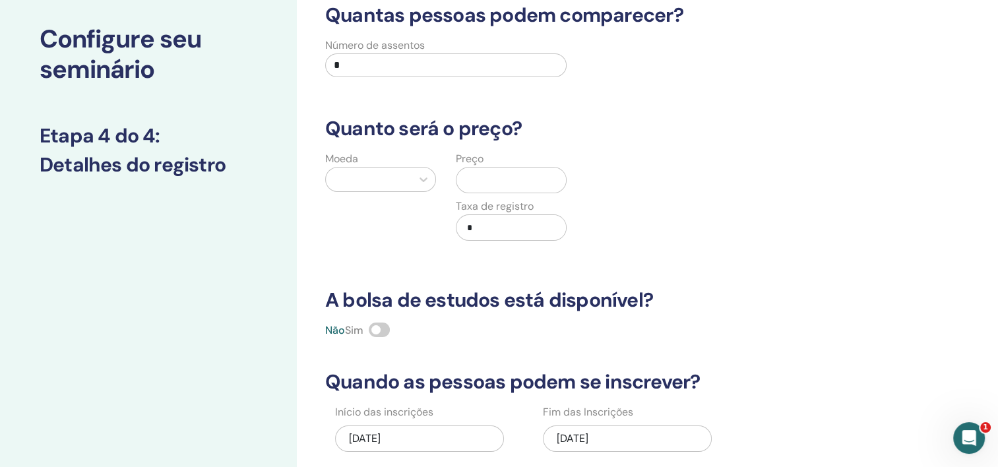
scroll to position [66, 0]
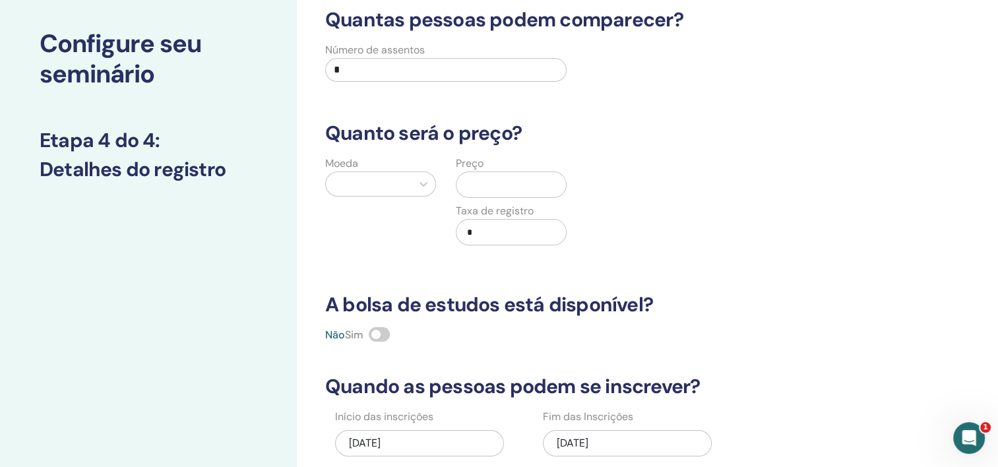
drag, startPoint x: 359, startPoint y: 66, endPoint x: 292, endPoint y: 66, distance: 67.3
click at [292, 66] on div "Configure seu seminário Etapa 4 do 4 : Detalhes do registro Quantas pessoas pod…" at bounding box center [499, 347] width 998 height 743
type input "**"
click at [396, 201] on div "Moeda" at bounding box center [380, 209] width 131 height 106
click at [394, 181] on div at bounding box center [368, 184] width 73 height 18
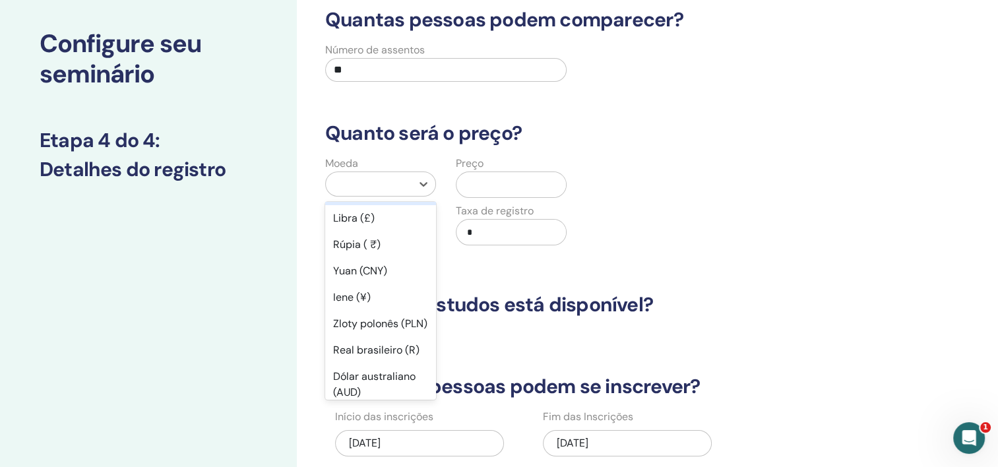
scroll to position [132, 0]
click at [385, 363] on div "Real brasileiro (R)" at bounding box center [380, 349] width 111 height 26
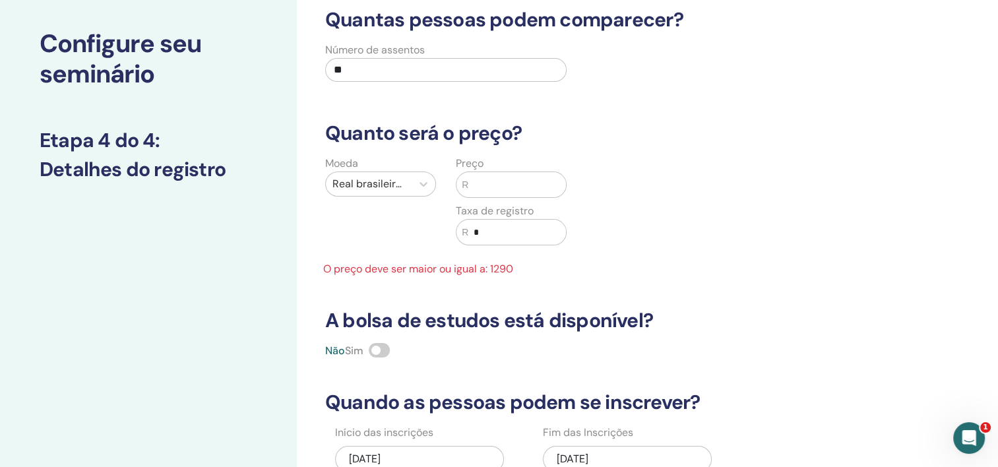
click at [525, 191] on input "text" at bounding box center [517, 184] width 98 height 25
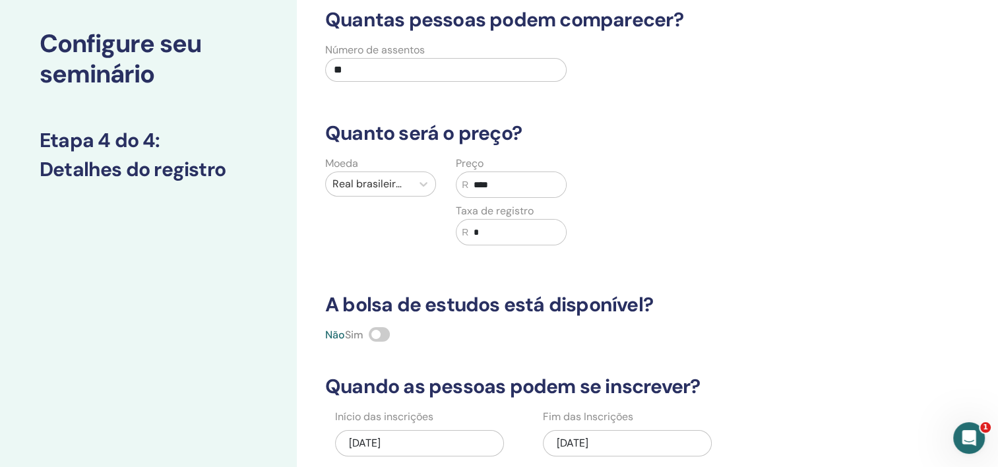
type input "****"
drag, startPoint x: 499, startPoint y: 248, endPoint x: 437, endPoint y: 237, distance: 62.9
click at [437, 237] on div "Moeda Real brasileiro (R) Preço R **** Taxa de registro R *" at bounding box center [445, 209] width 261 height 106
drag, startPoint x: 437, startPoint y: 237, endPoint x: 570, endPoint y: 235, distance: 133.2
click at [570, 235] on div "Preço R **** Taxa de registro R *" at bounding box center [511, 209] width 131 height 106
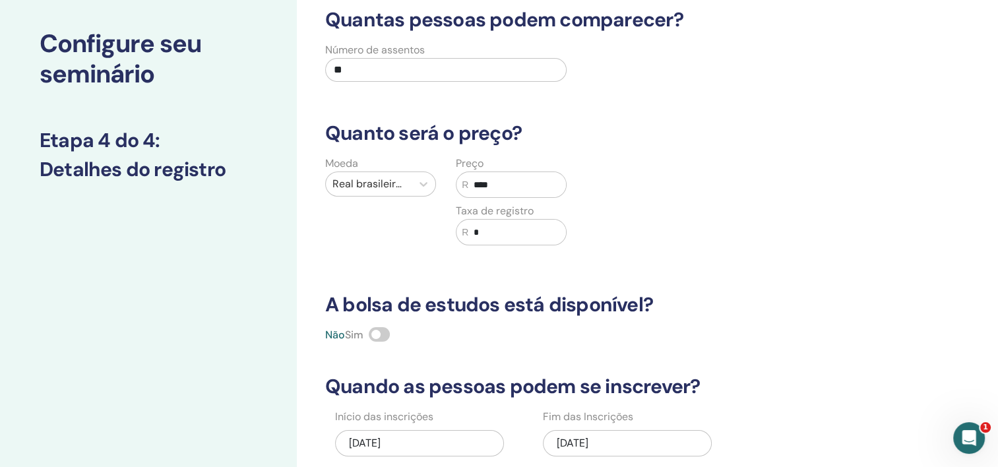
drag, startPoint x: 514, startPoint y: 233, endPoint x: 454, endPoint y: 229, distance: 60.2
click at [454, 229] on div "Preço R **** Taxa de registro R *" at bounding box center [511, 209] width 131 height 106
type input "***"
click at [848, 222] on div "Quantas pessoas podem comparecer? Número de assentos ** Quanto será o preço? Mo…" at bounding box center [586, 271] width 539 height 526
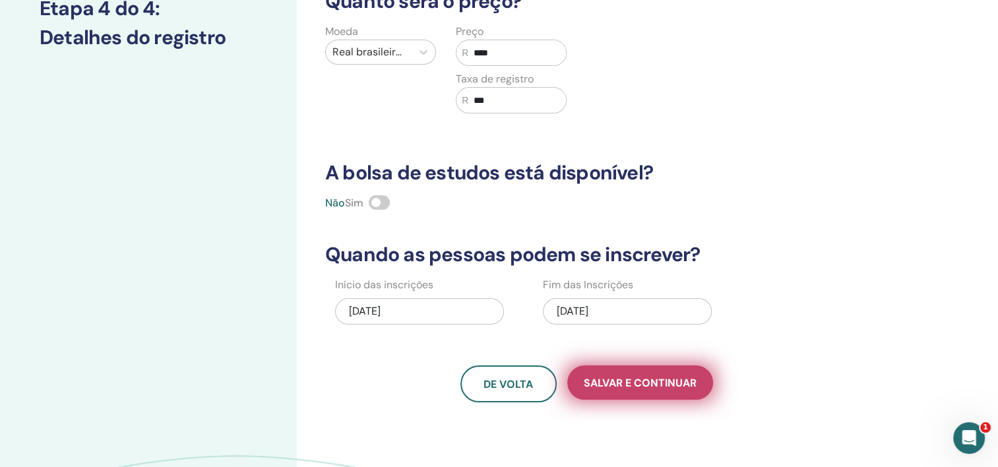
click at [645, 393] on button "Salvar e continuar" at bounding box center [640, 382] width 146 height 34
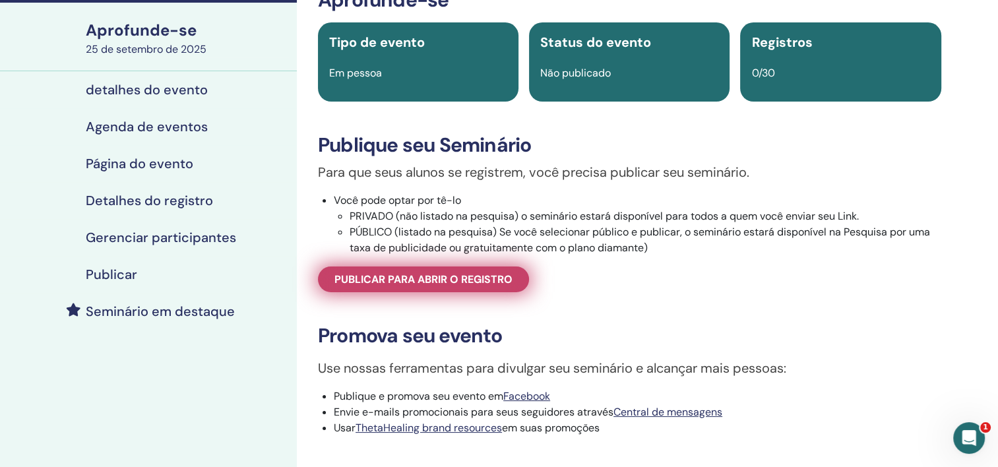
scroll to position [66, 0]
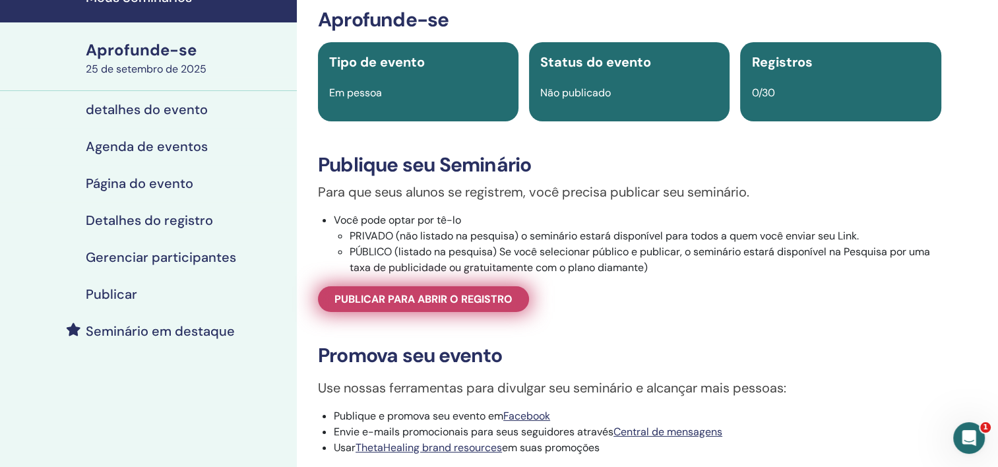
click at [400, 306] on span "Publicar para abrir o registro" at bounding box center [423, 299] width 178 height 14
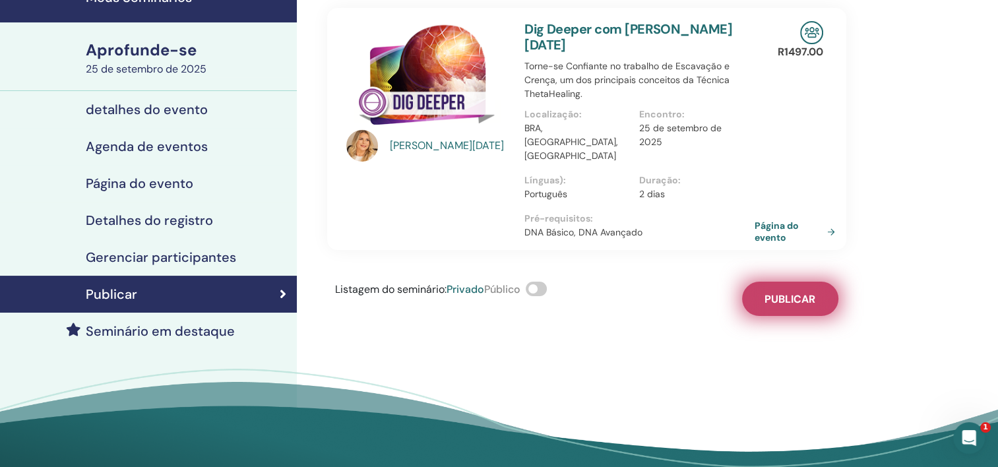
click at [787, 282] on button "Publicar" at bounding box center [790, 299] width 96 height 34
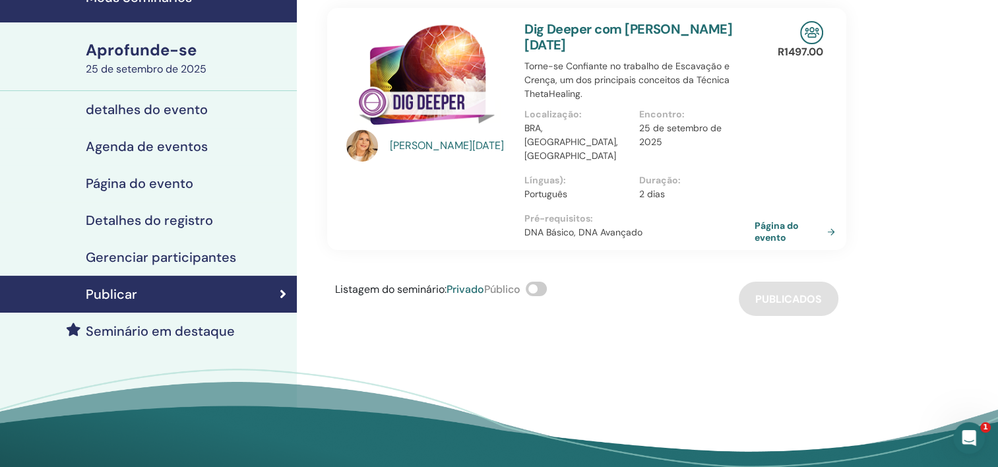
click at [192, 58] on div "Aprofunde-se" at bounding box center [187, 50] width 203 height 22
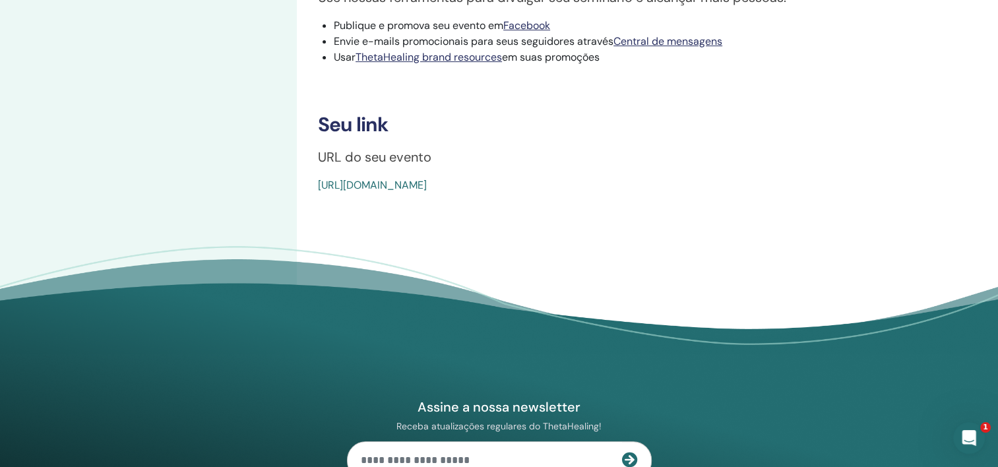
scroll to position [528, 0]
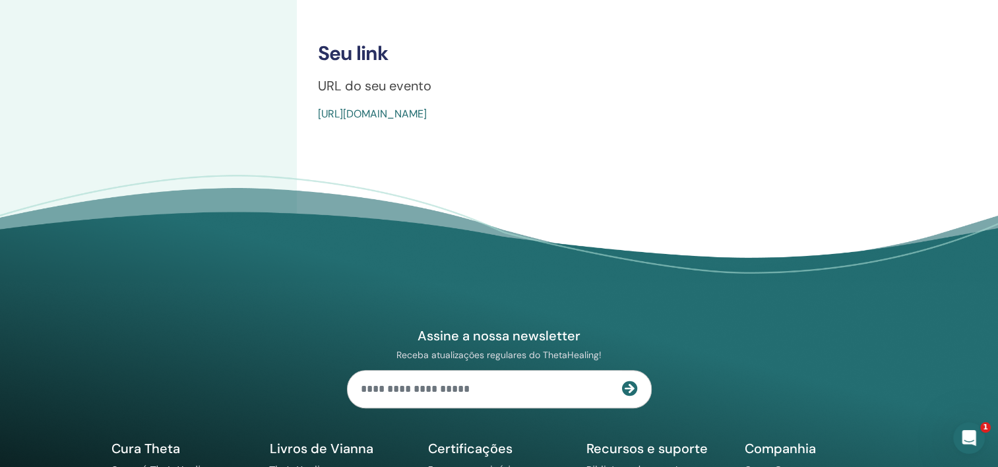
drag, startPoint x: 637, startPoint y: 127, endPoint x: 315, endPoint y: 139, distance: 322.7
copy link "https://www.thetahealing.com/seminar-377729-details.html"
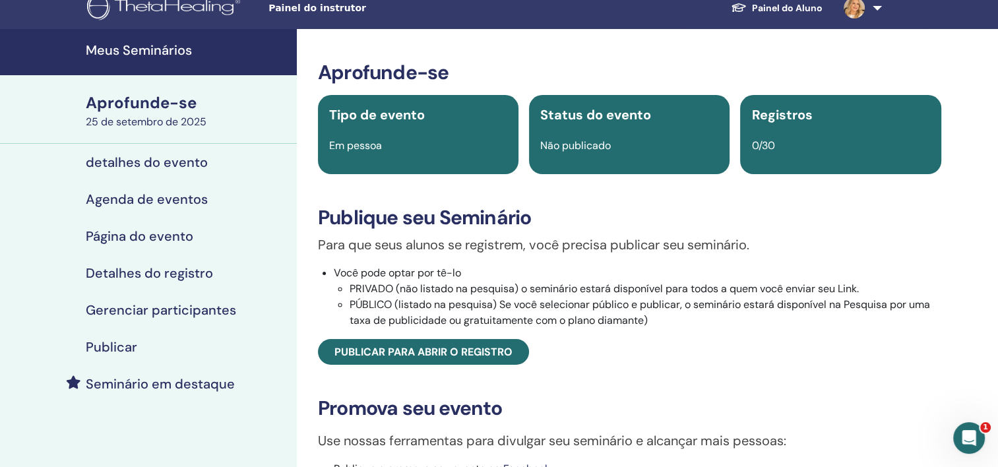
scroll to position [0, 0]
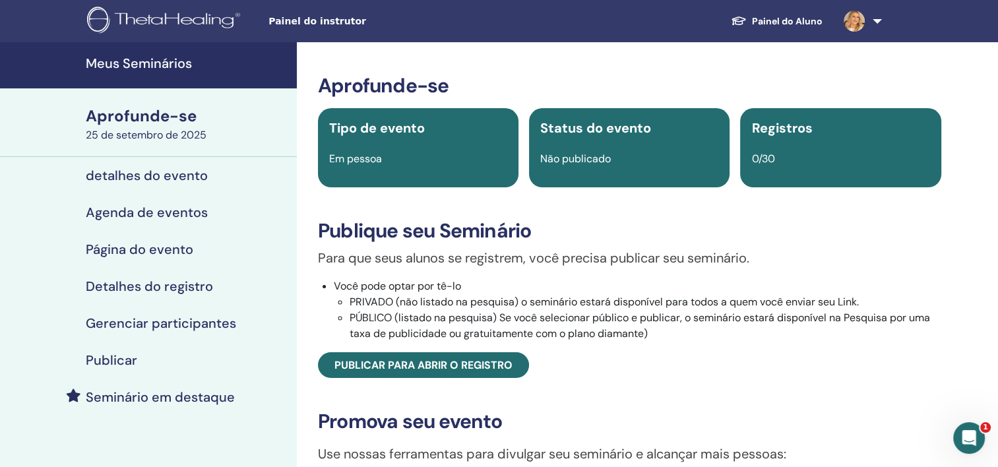
click at [880, 21] on link at bounding box center [860, 21] width 54 height 42
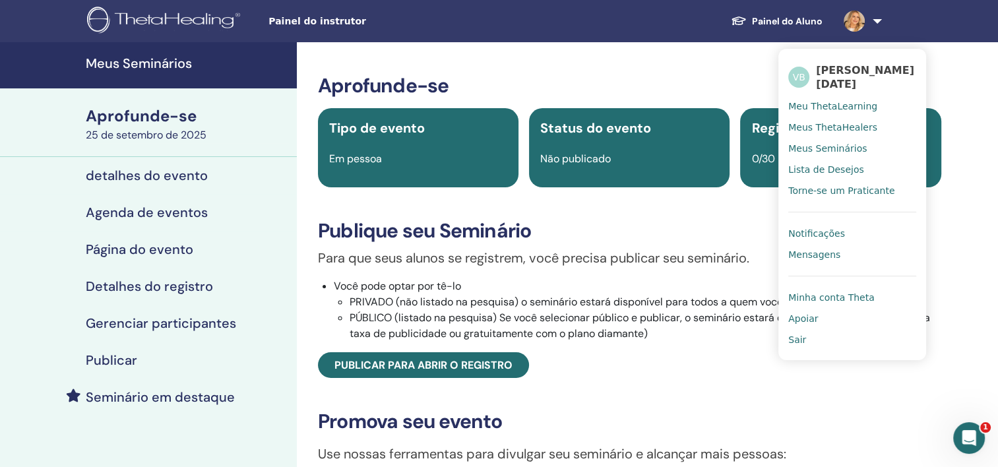
click at [802, 346] on link "Sair" at bounding box center [852, 339] width 128 height 21
